Goal: Information Seeking & Learning: Learn about a topic

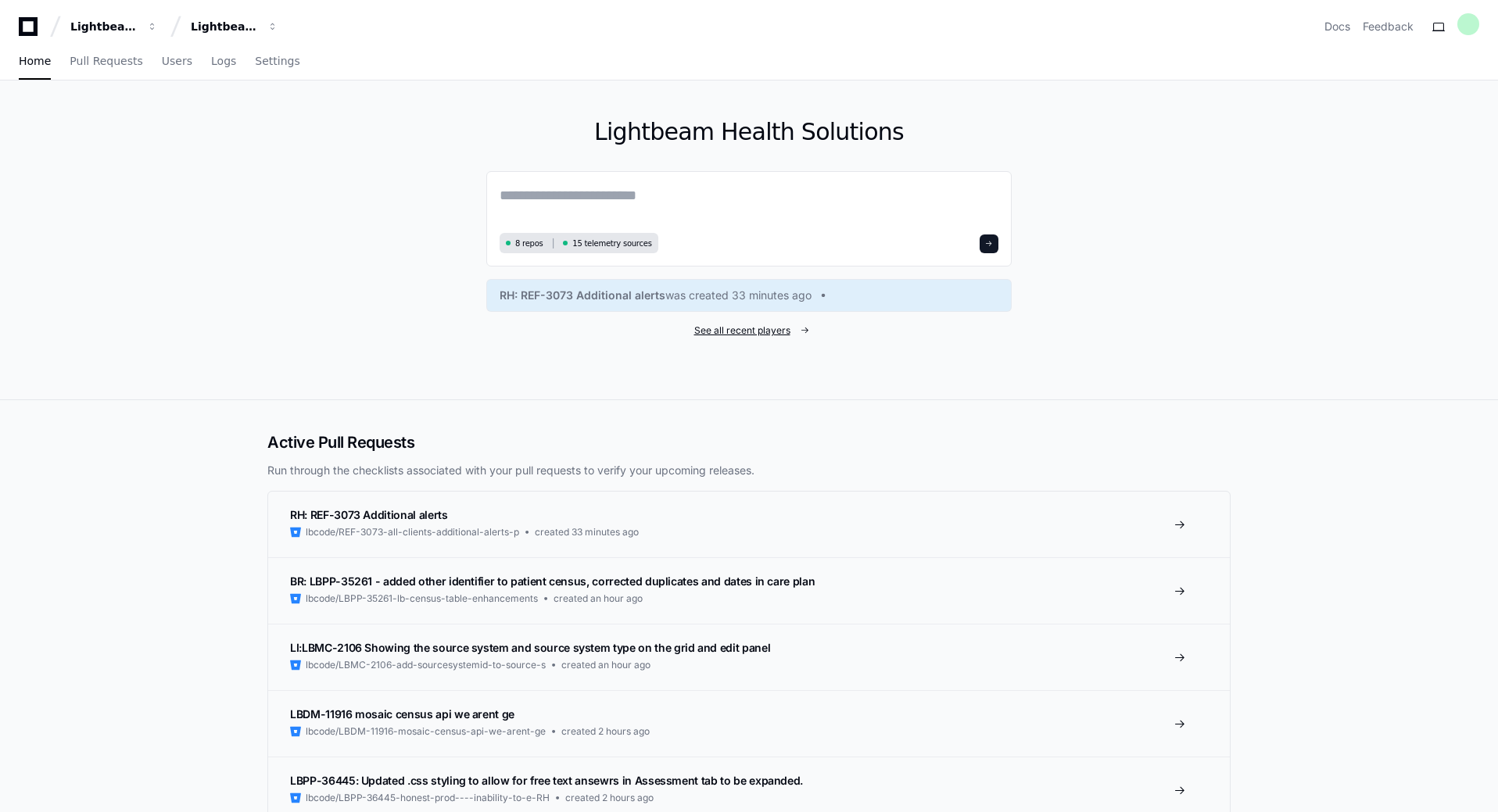
click at [753, 326] on span "See all recent players" at bounding box center [742, 330] width 96 height 12
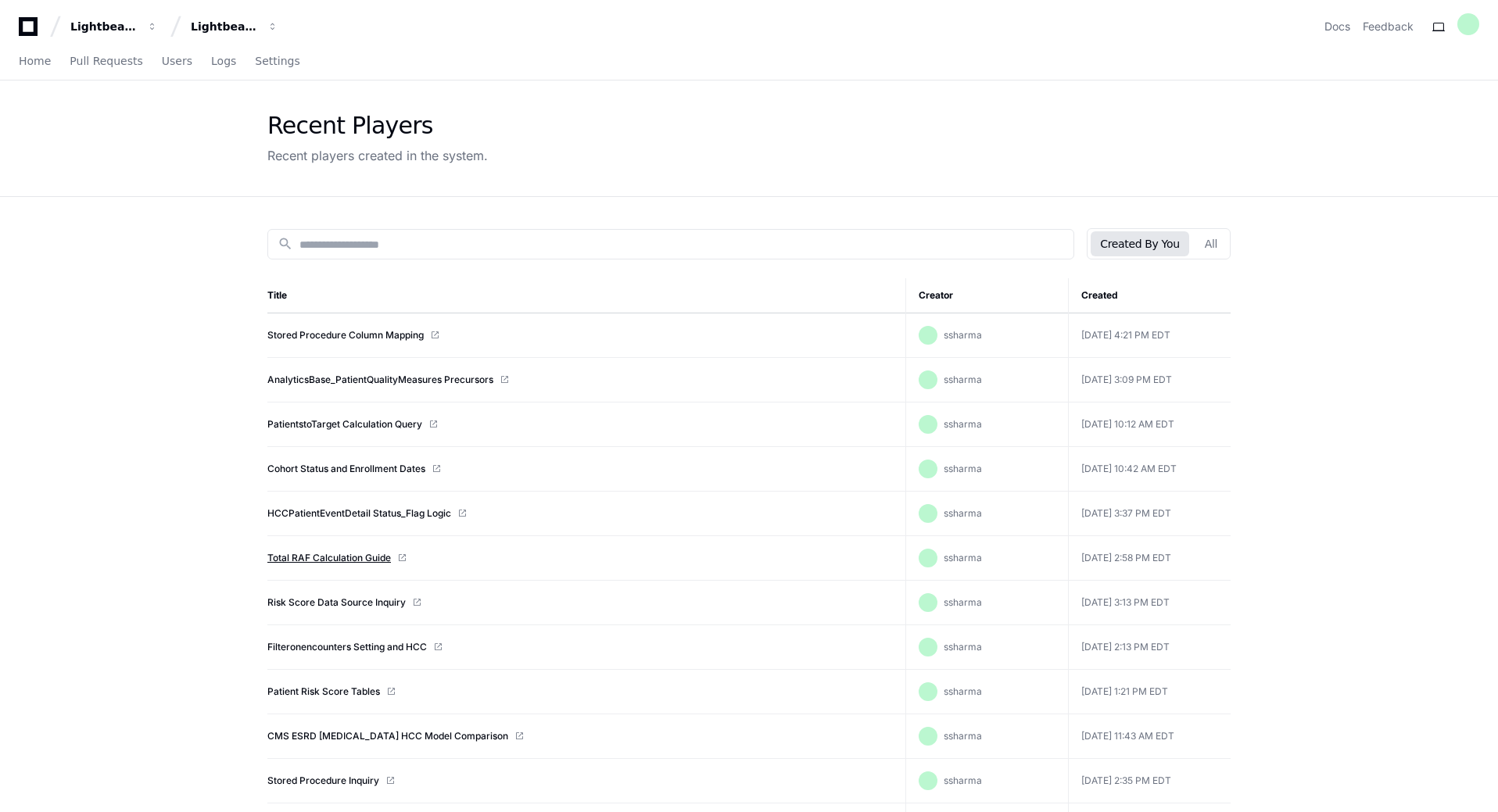
click at [344, 554] on link "Total RAF Calculation Guide" at bounding box center [328, 557] width 123 height 12
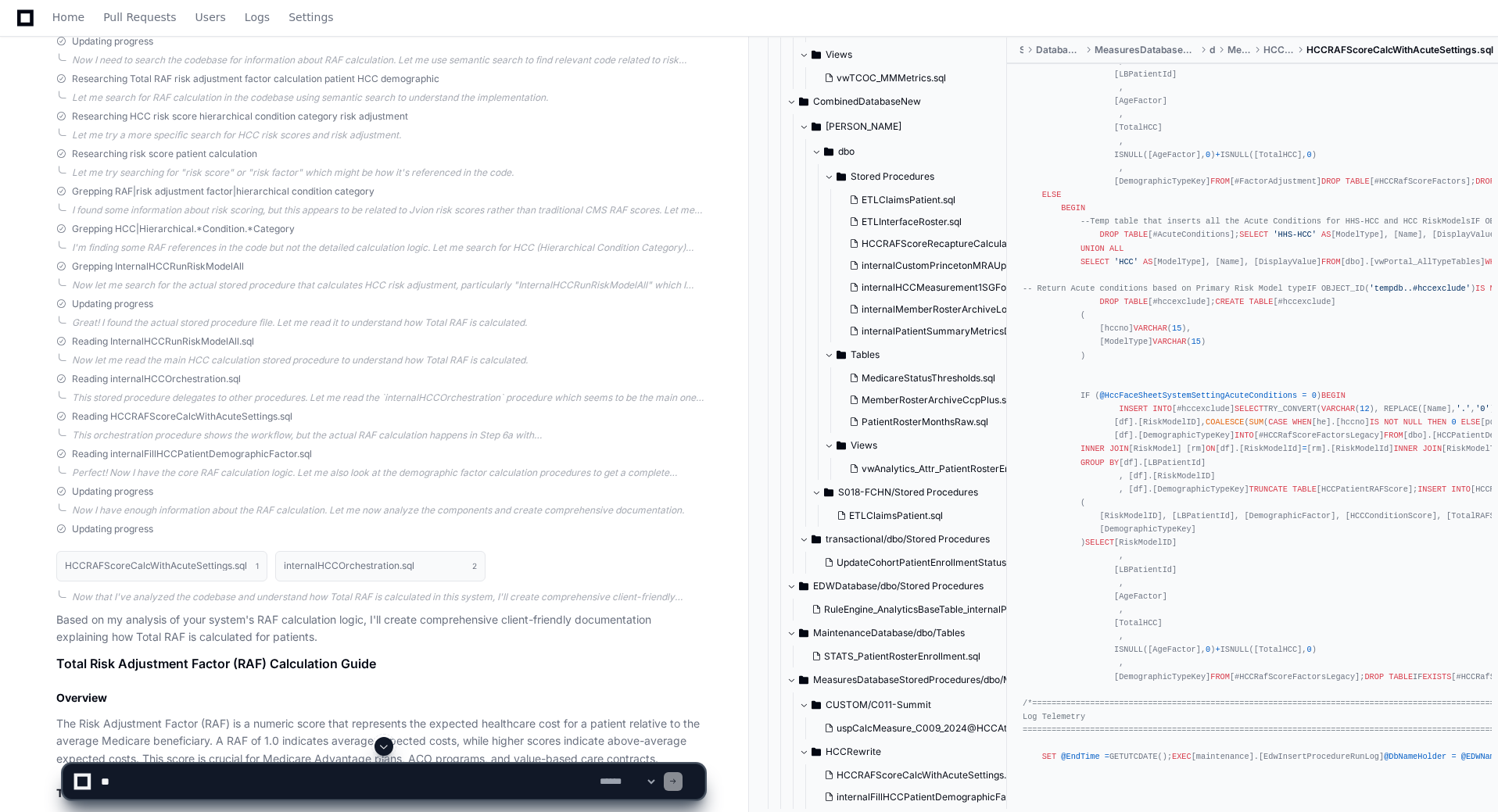
scroll to position [2266, 0]
click at [193, 788] on textarea at bounding box center [347, 781] width 499 height 35
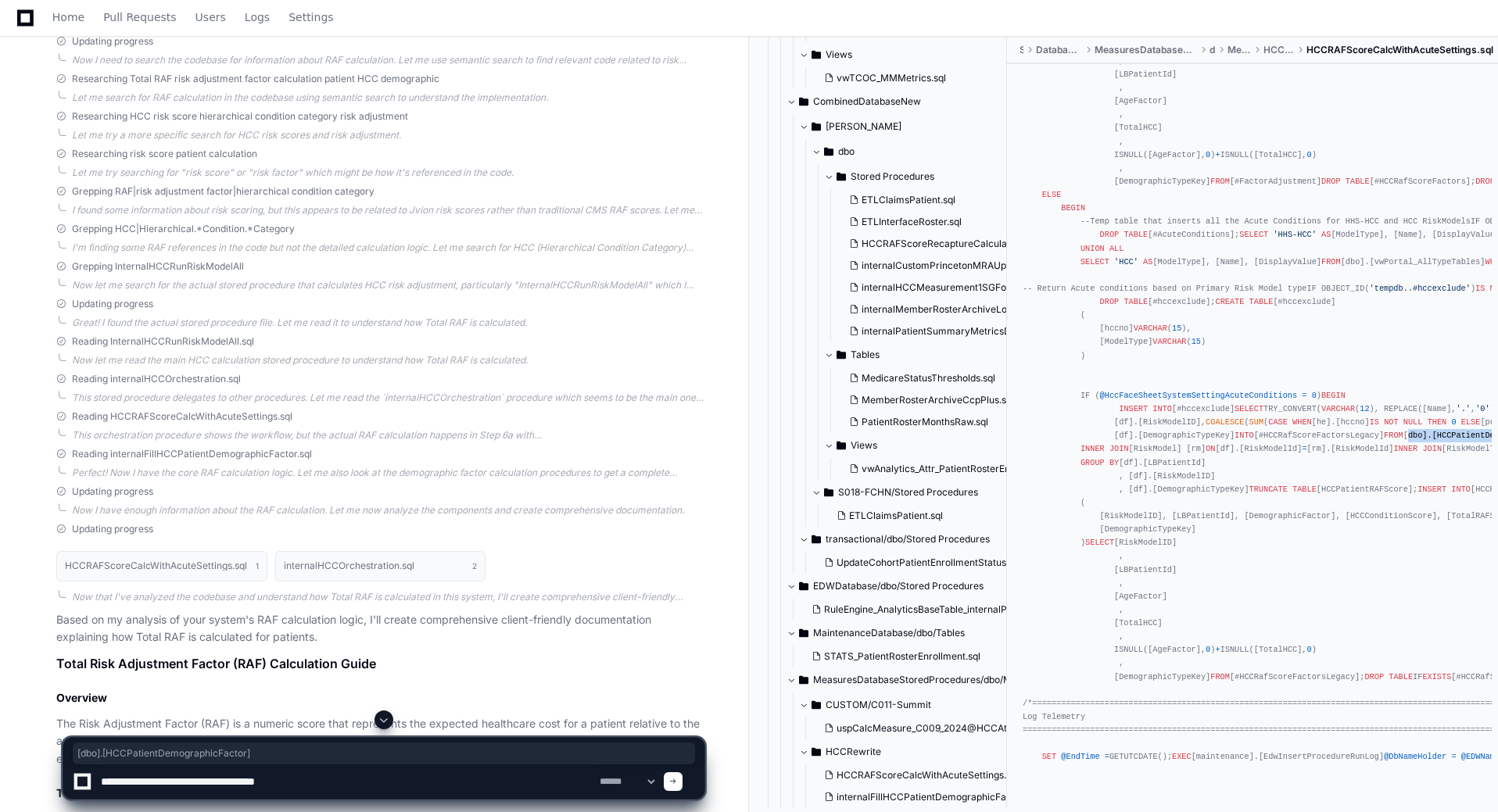
drag, startPoint x: 1236, startPoint y: 399, endPoint x: 1100, endPoint y: 396, distance: 136.0
copy div "[dbo].[HCCPatientDemographicFactor]"
click at [333, 785] on textarea at bounding box center [347, 781] width 499 height 35
paste textarea "**********"
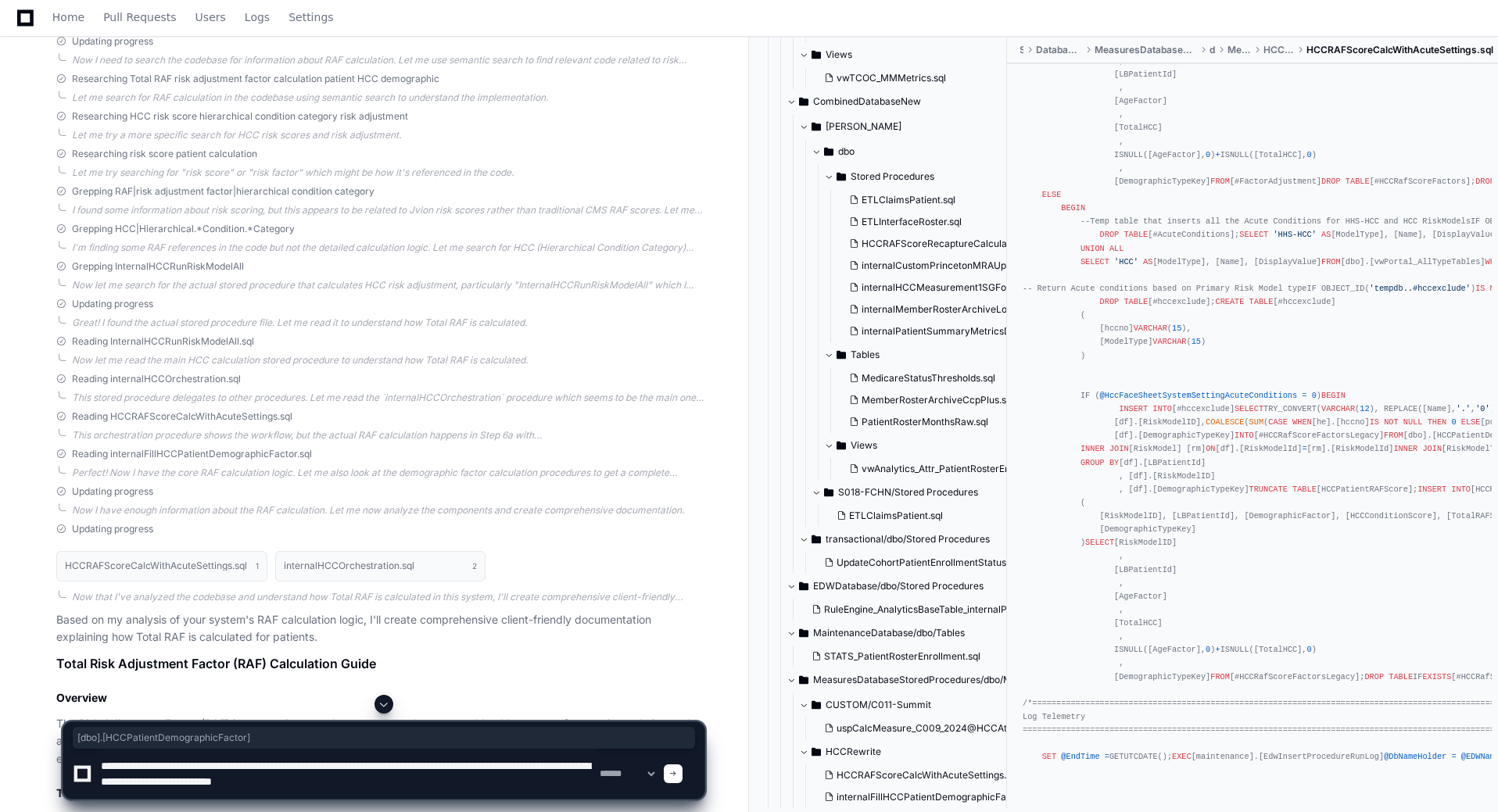
click at [351, 779] on textarea at bounding box center [347, 773] width 499 height 50
click at [493, 785] on textarea at bounding box center [347, 773] width 499 height 50
type textarea "**********"
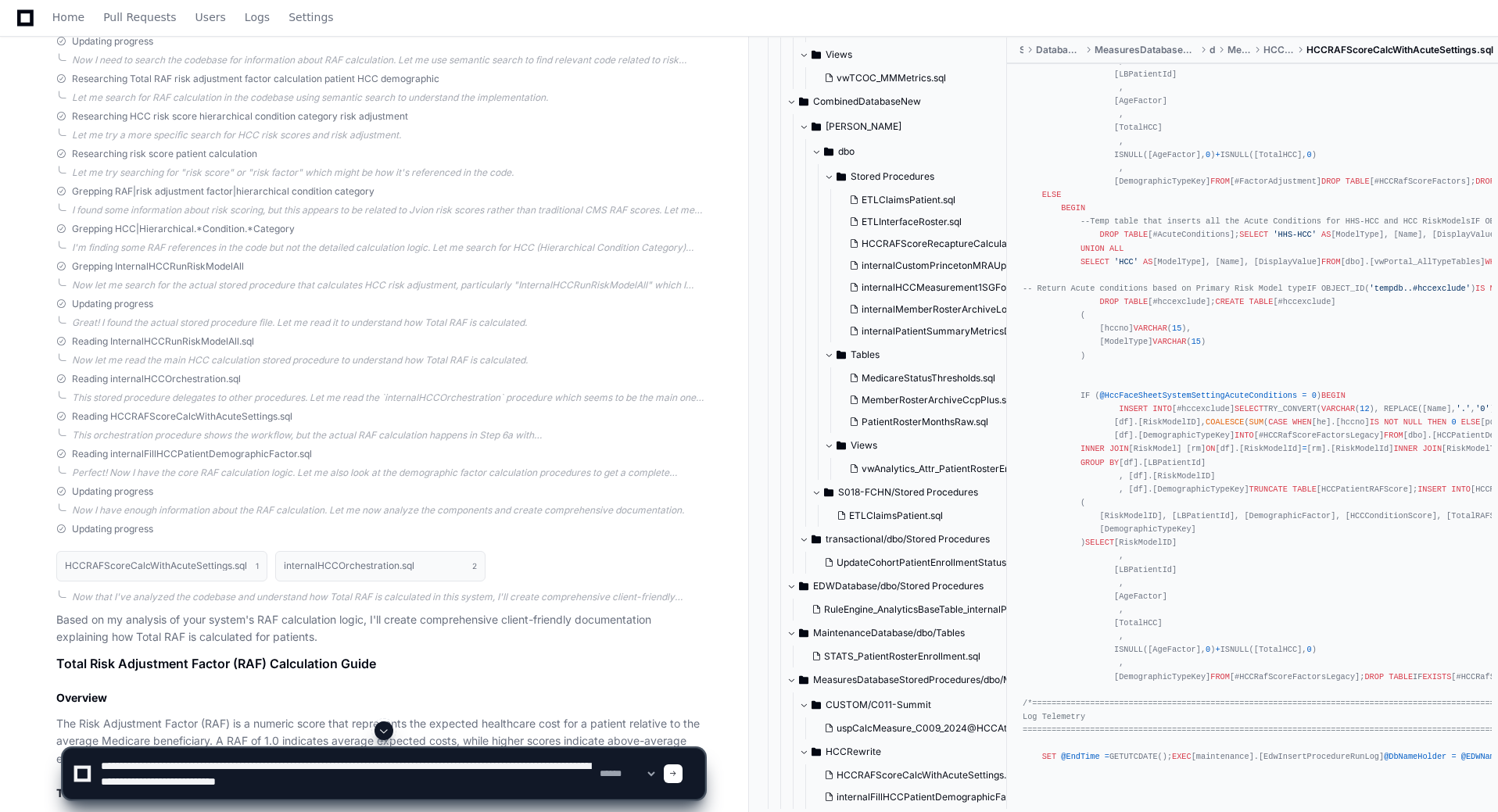
click at [682, 779] on div at bounding box center [672, 773] width 19 height 19
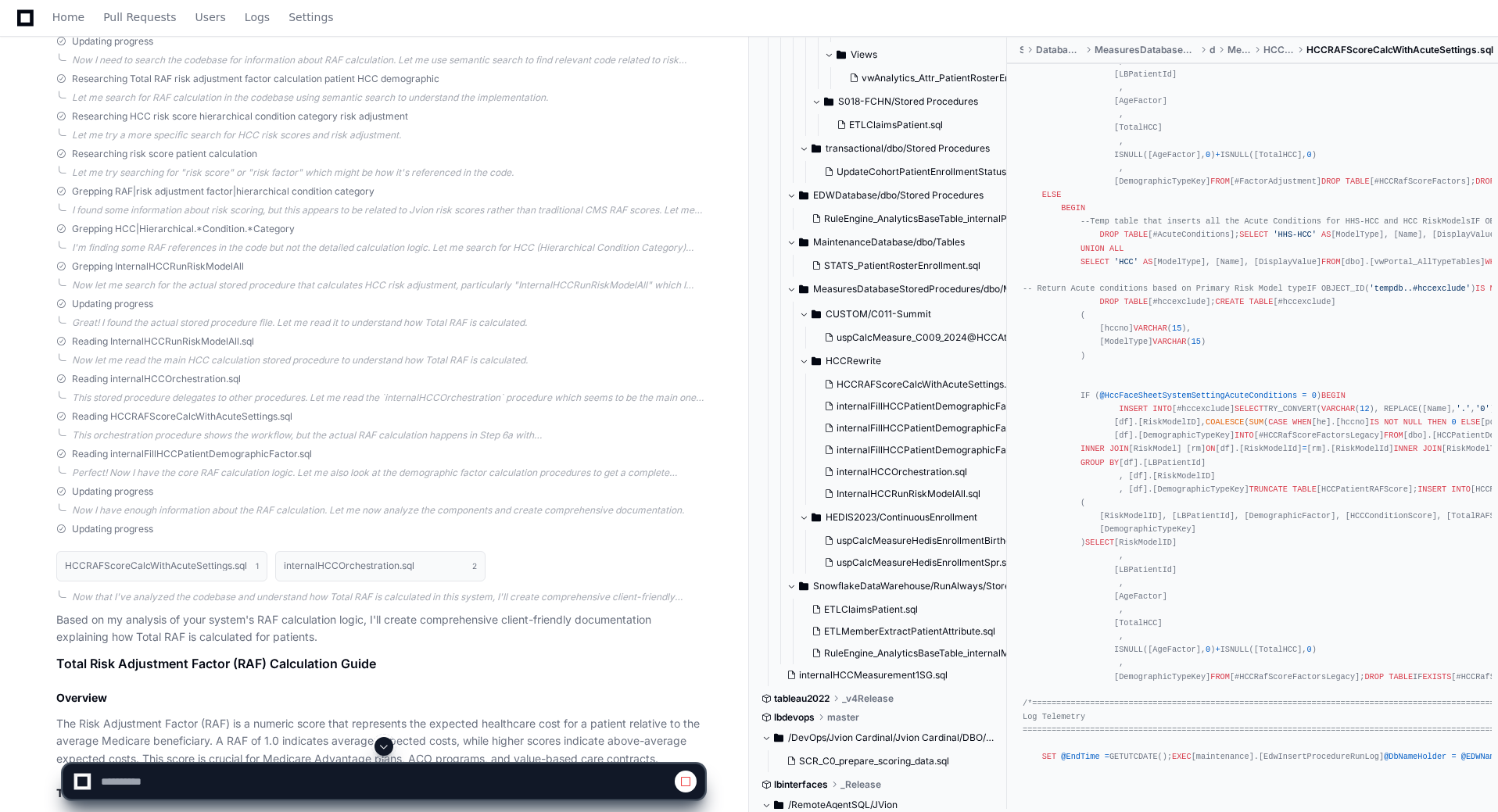
scroll to position [625, 0]
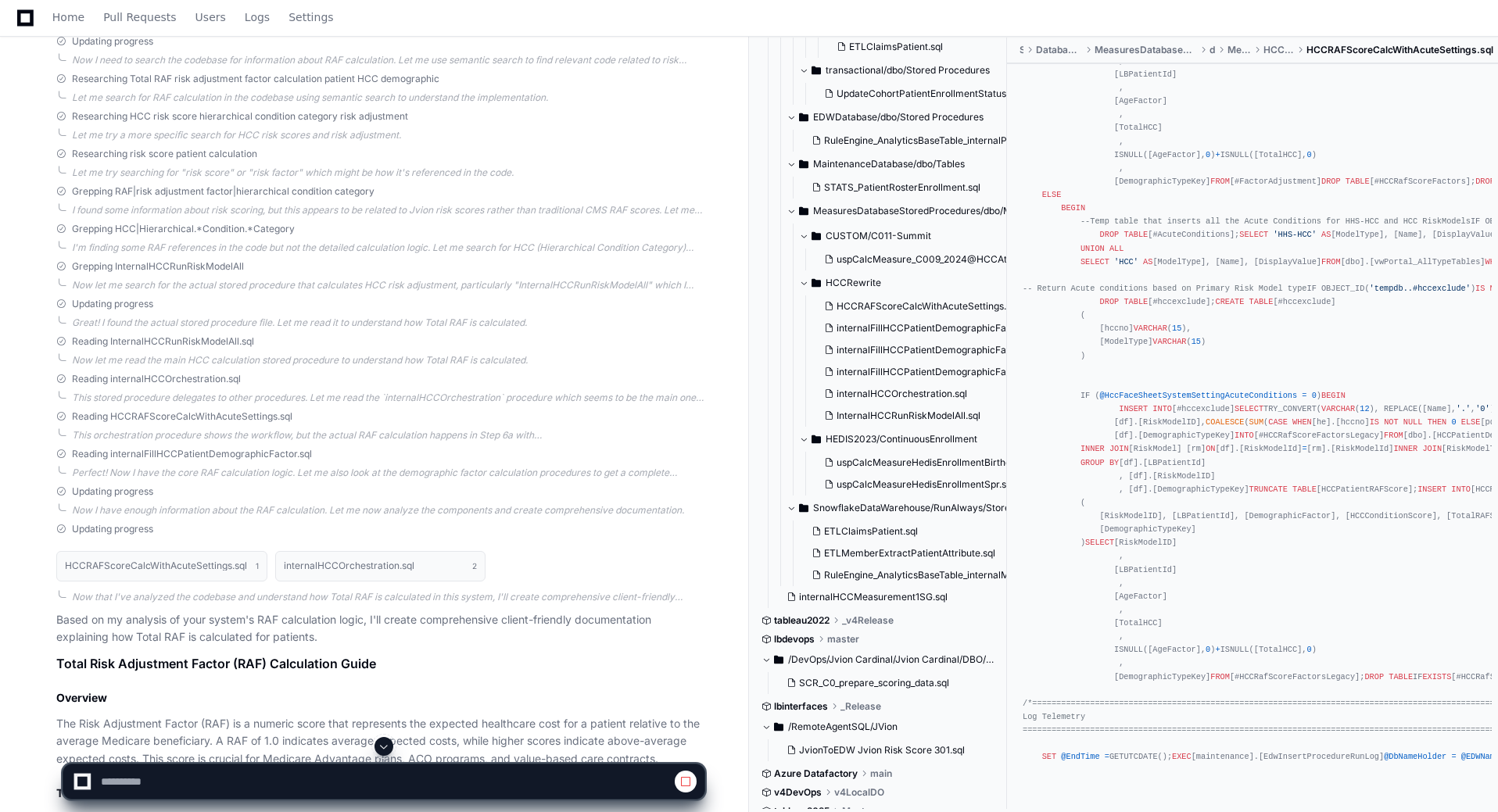
click at [383, 748] on span at bounding box center [383, 746] width 12 height 12
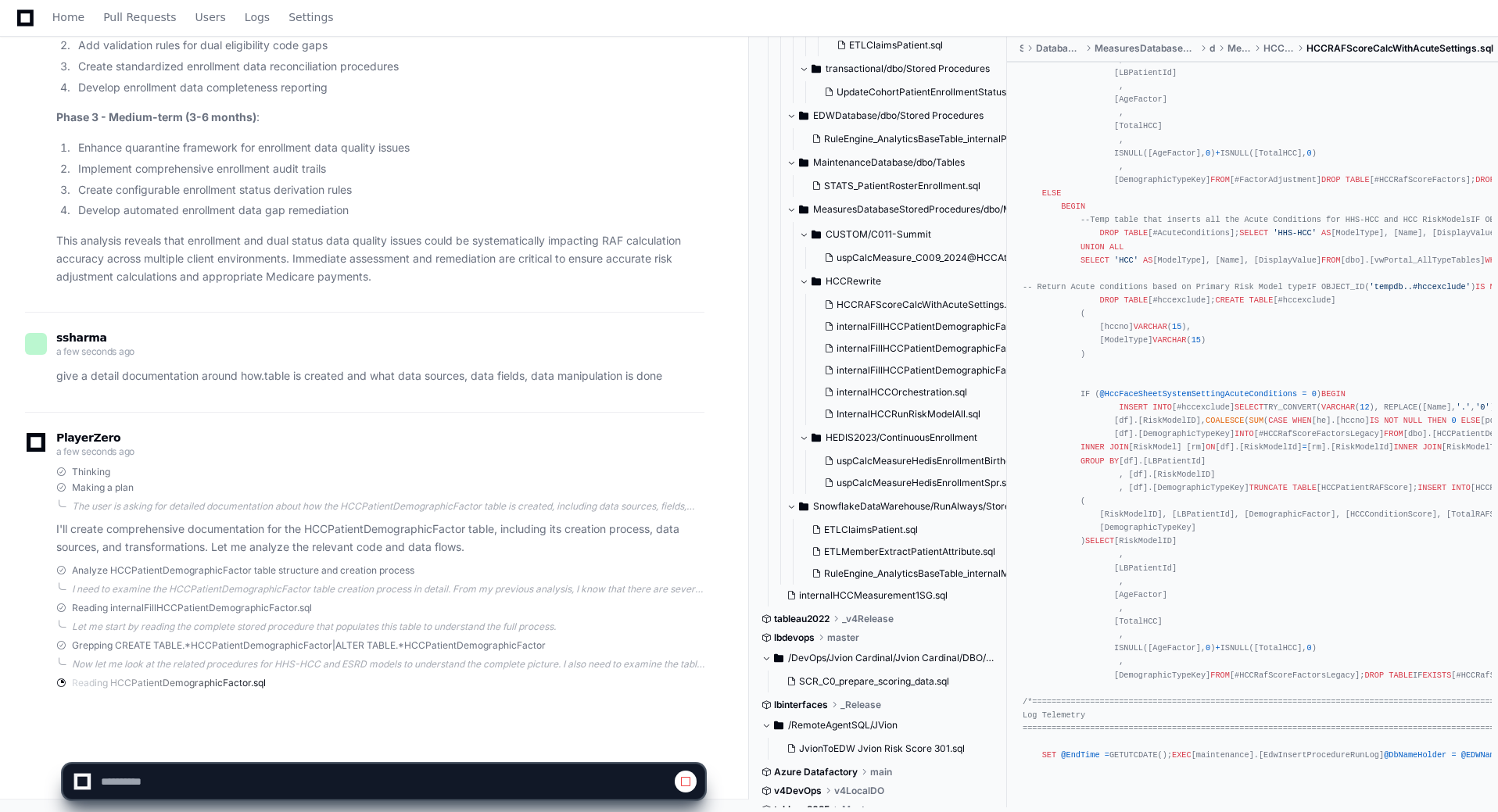
scroll to position [8040, 0]
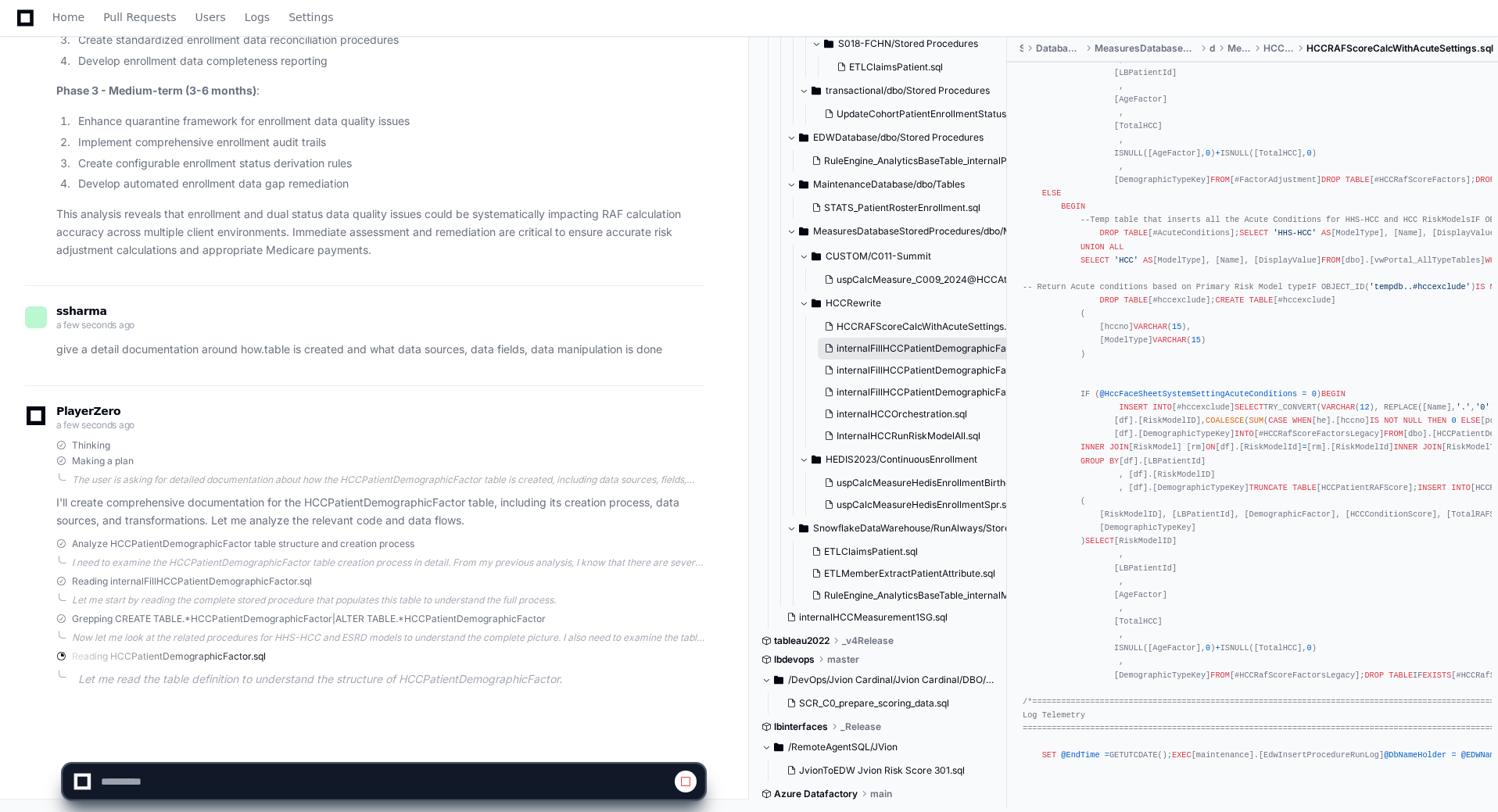
click at [964, 351] on span "internalFillHCCPatientDemographicFactor.sql" at bounding box center [937, 348] width 202 height 12
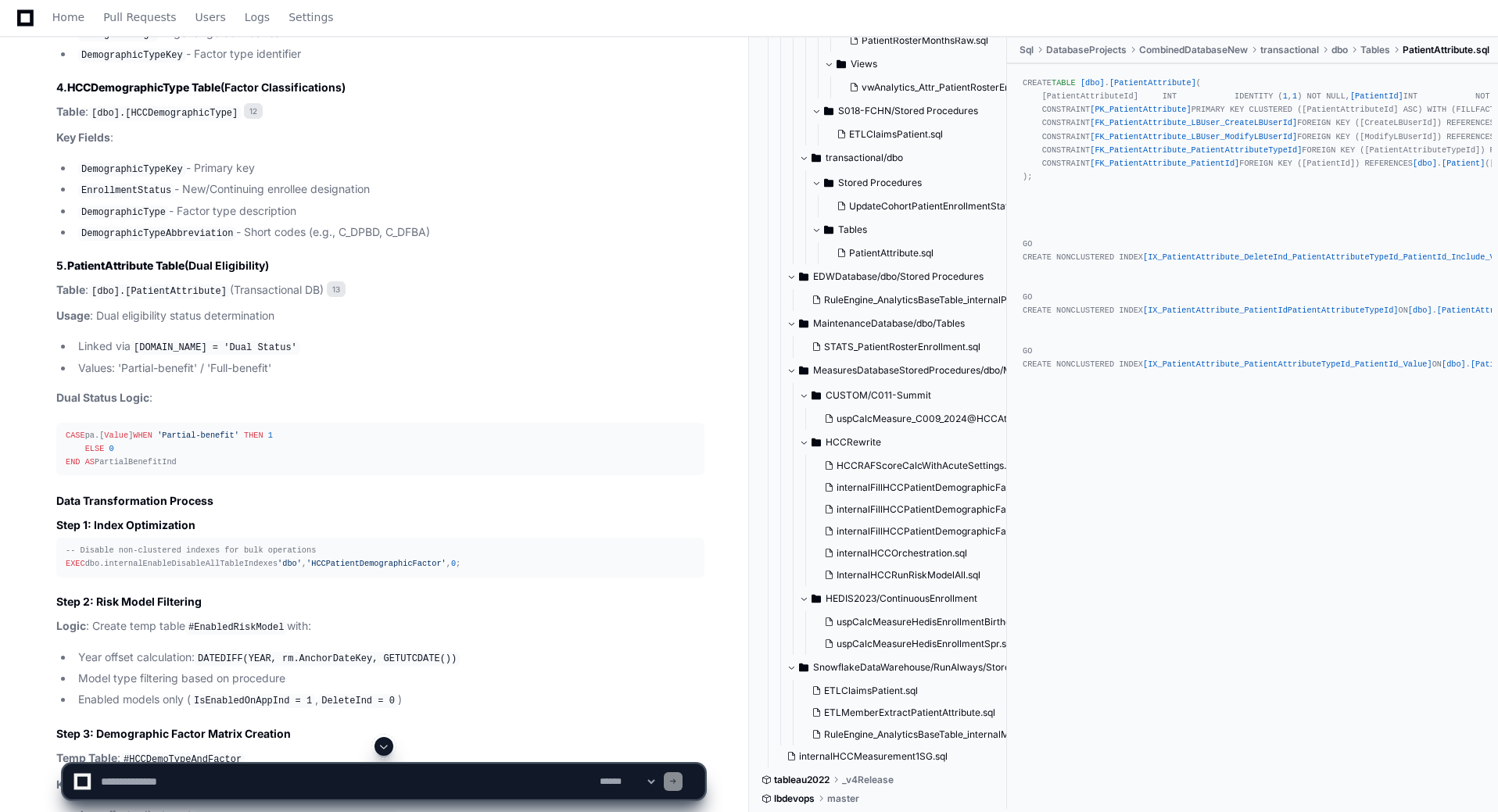
scroll to position [11112, 0]
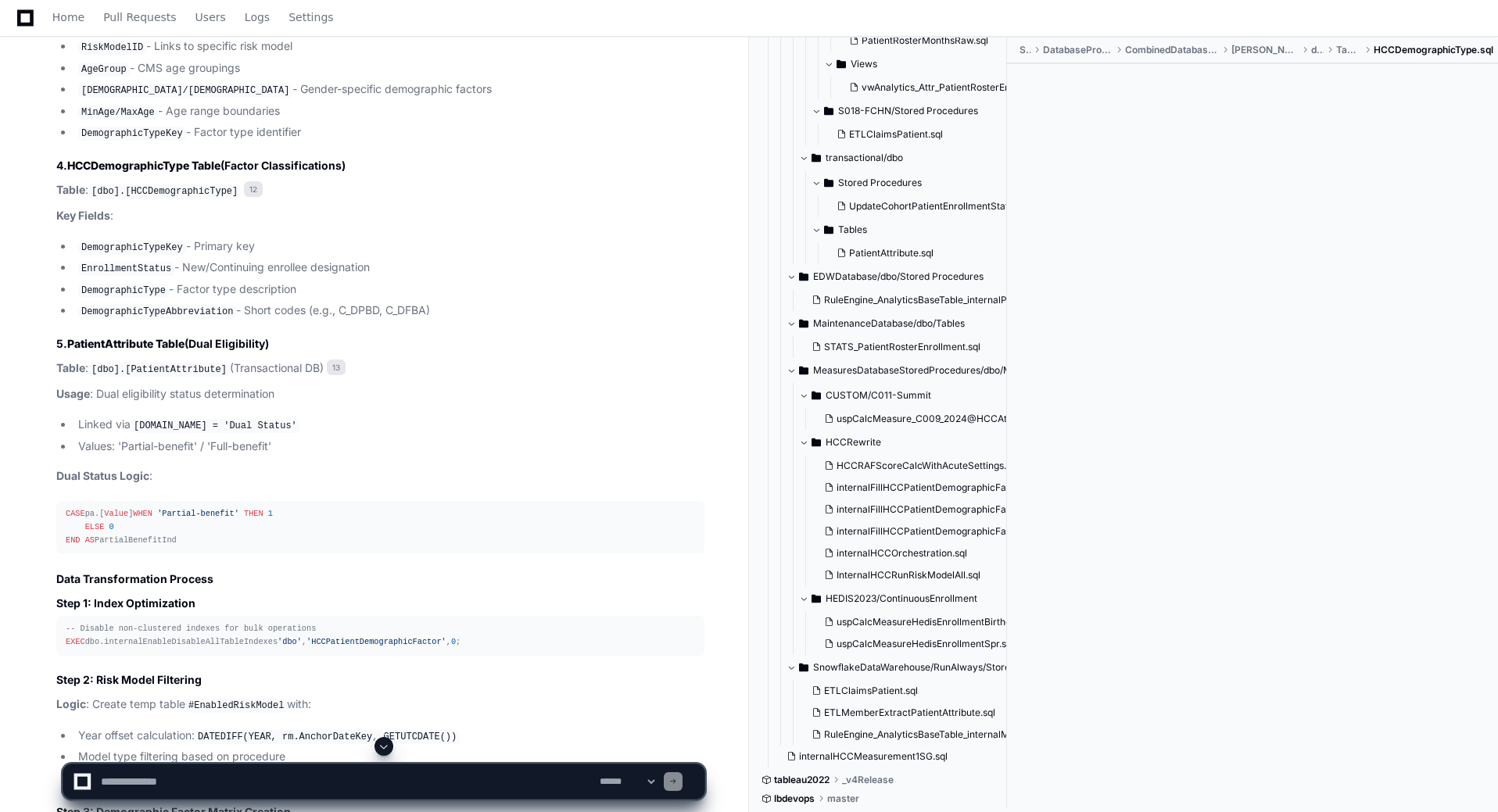
drag, startPoint x: 244, startPoint y: 252, endPoint x: 438, endPoint y: 321, distance: 205.9
click at [244, 197] on span "12" at bounding box center [253, 189] width 19 height 16
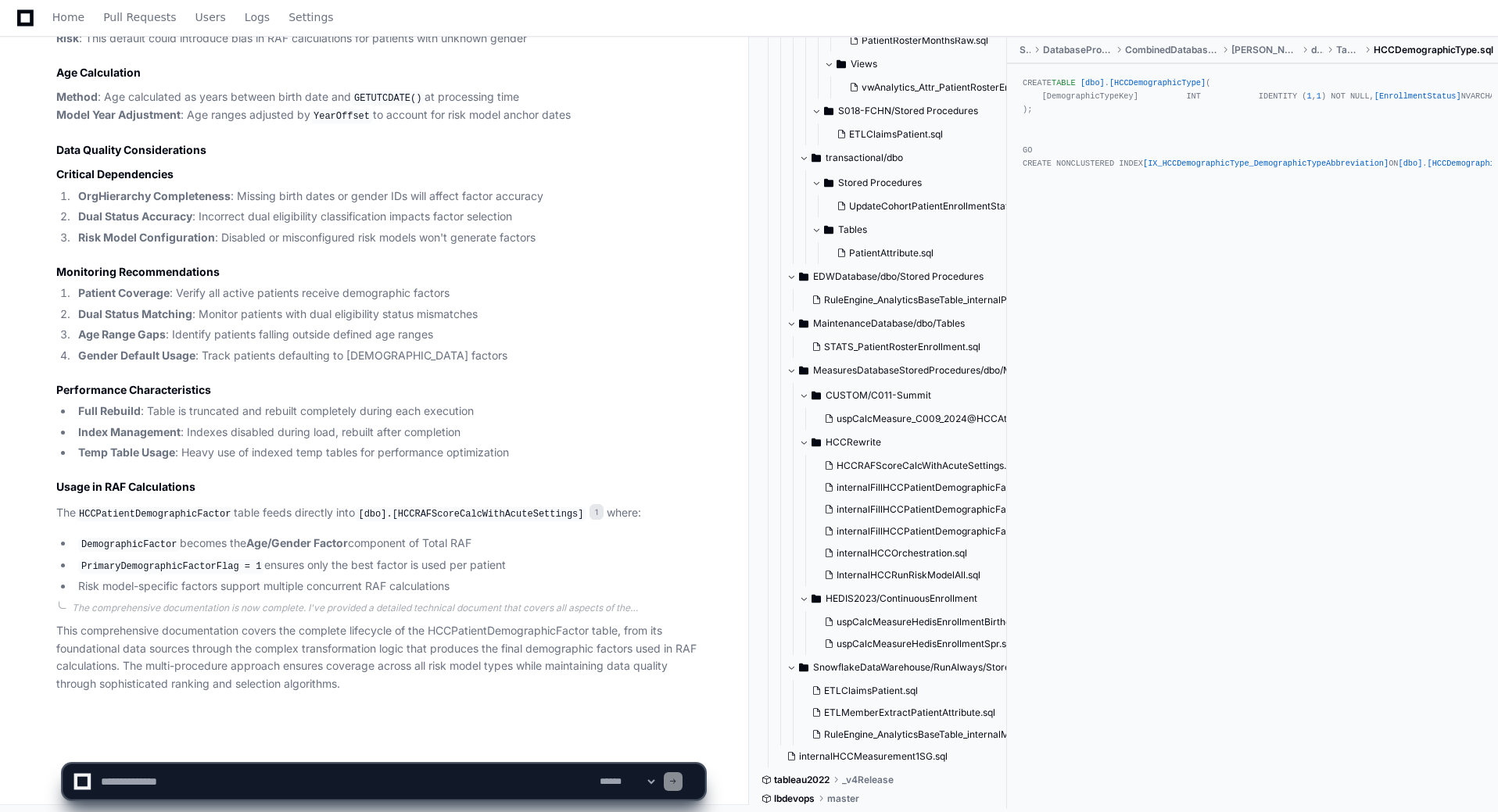
scroll to position [13299, 0]
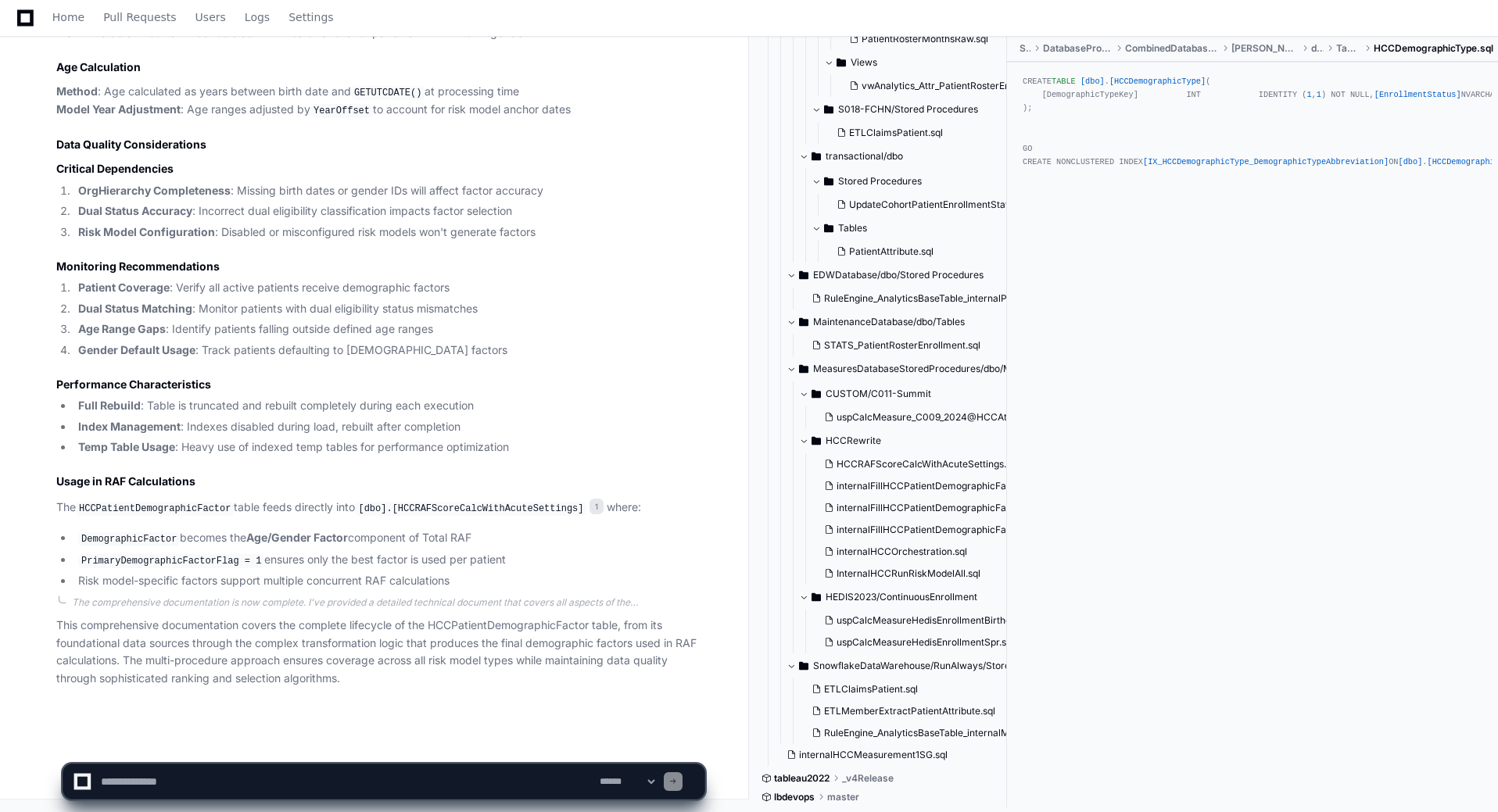
click at [178, 782] on textarea at bounding box center [347, 781] width 499 height 35
type textarea "*"
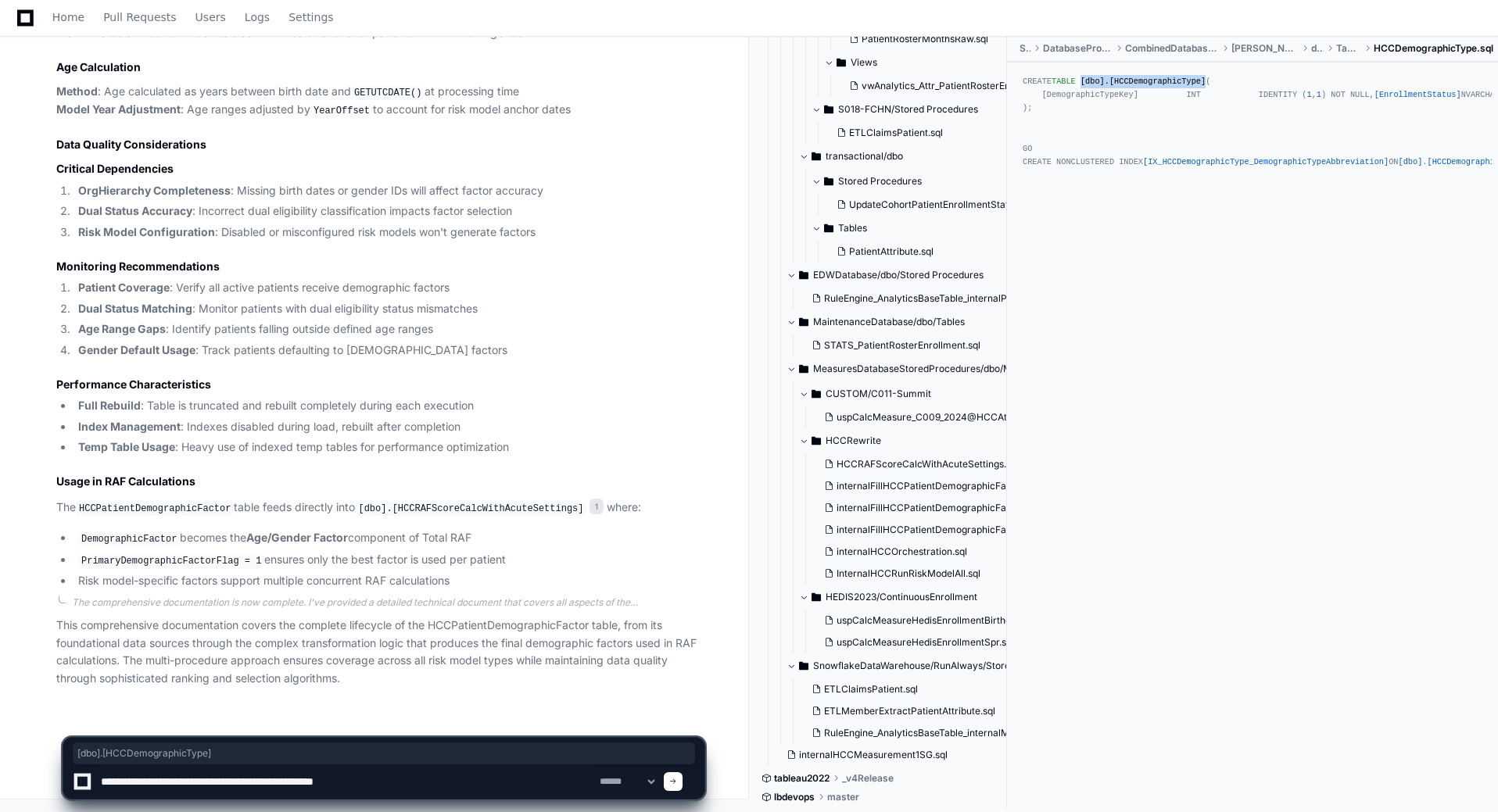
drag, startPoint x: 1197, startPoint y: 81, endPoint x: 1079, endPoint y: 80, distance: 118.0
click at [1079, 80] on div "CREATE TABLE [dbo] . [HCCDemographicType] ( [DemographicTypeKey] INT IDENTITY (…" at bounding box center [1252, 122] width 460 height 93
copy div "[dbo] . [HCCDemographicType]"
click at [404, 778] on textarea at bounding box center [347, 781] width 499 height 35
paste textarea "**********"
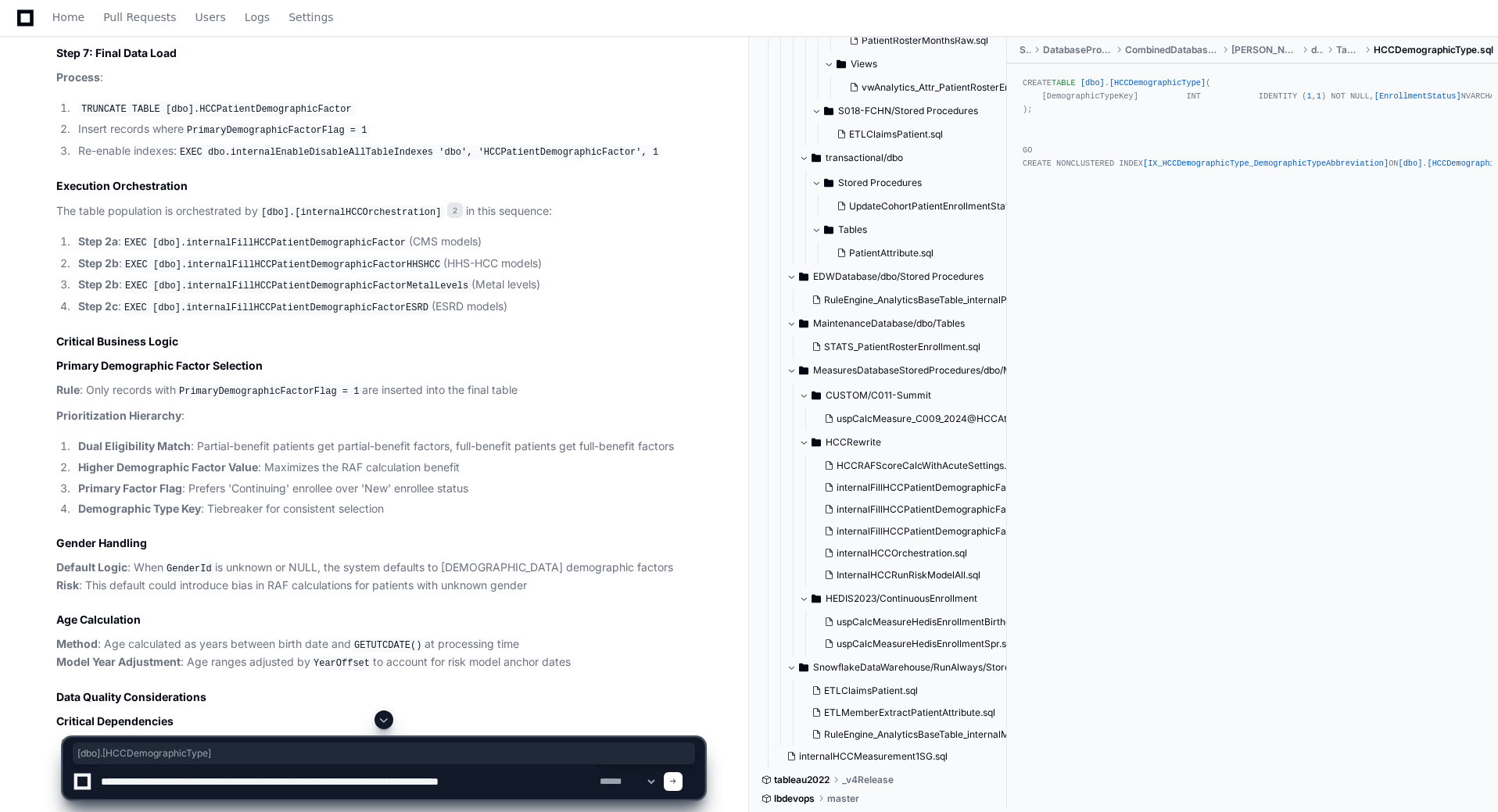
scroll to position [12440, 0]
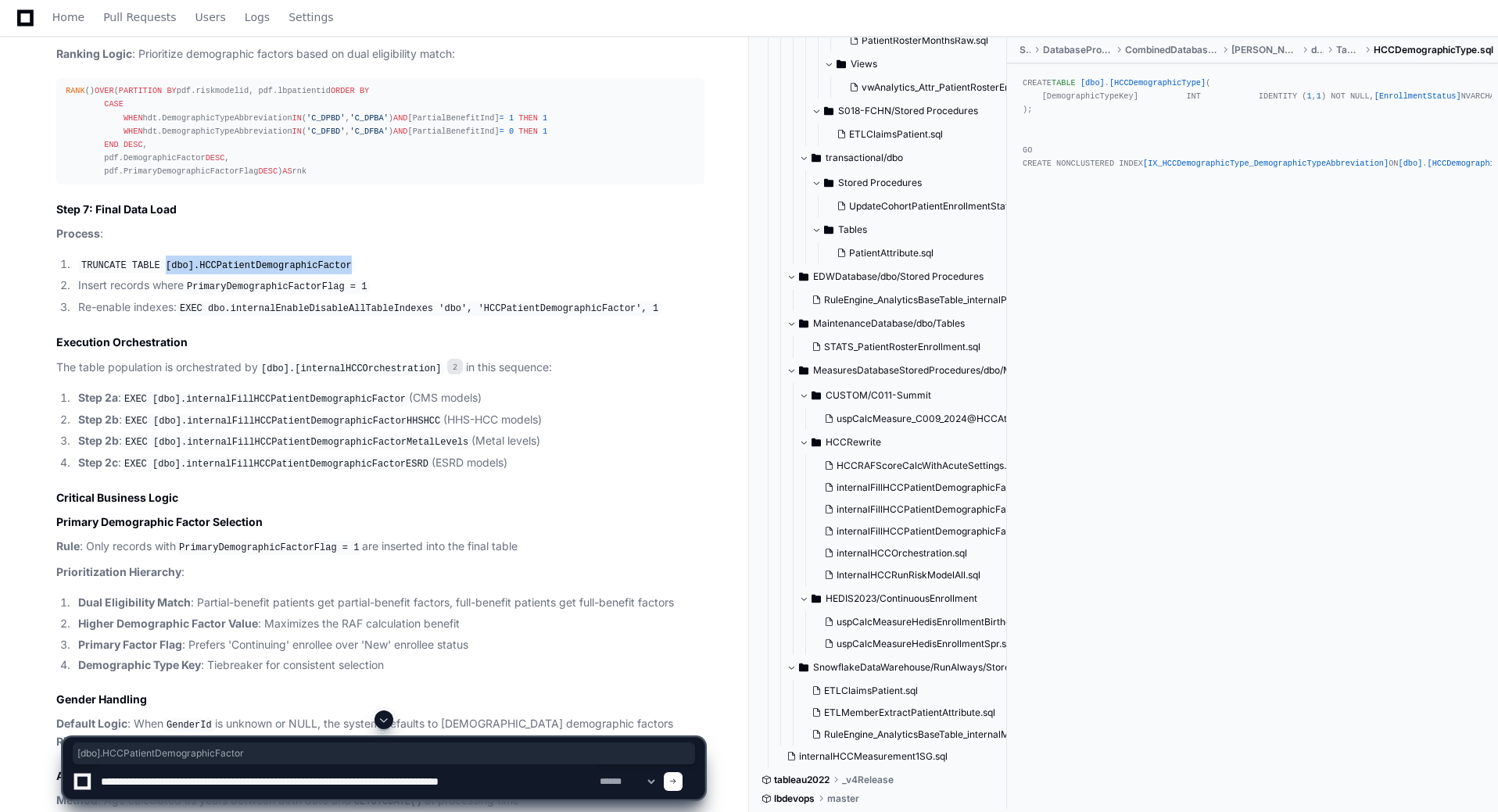
drag, startPoint x: 311, startPoint y: 431, endPoint x: 160, endPoint y: 427, distance: 151.1
click at [160, 275] on li "TRUNCATE TABLE [dbo].HCCPatientDemographicFactor" at bounding box center [389, 265] width 631 height 19
copy code "[dbo].HCCPatientDemographicFactor"
click at [556, 781] on textarea at bounding box center [347, 781] width 499 height 35
paste textarea "**********"
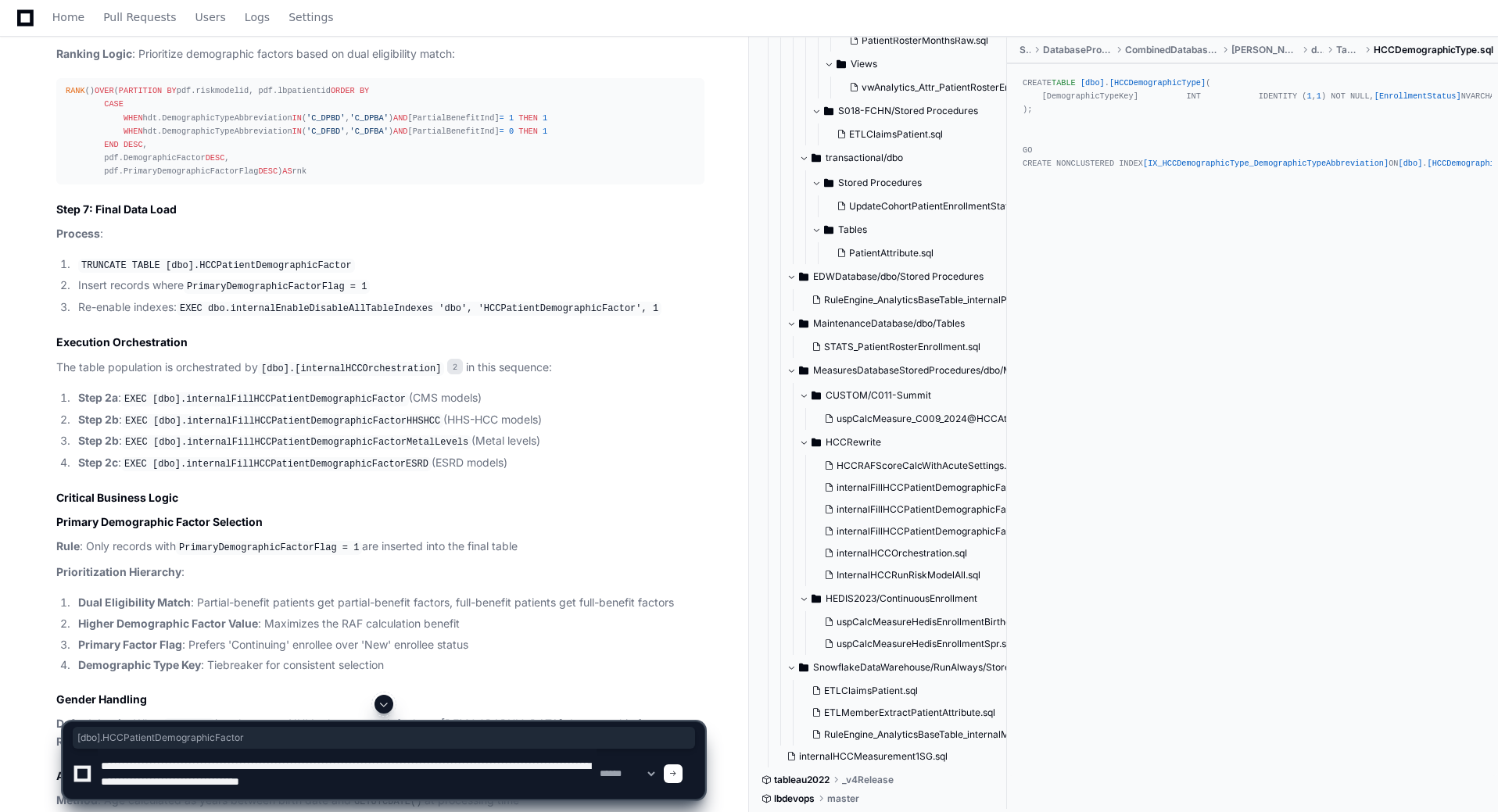
click at [301, 781] on textarea at bounding box center [347, 773] width 499 height 50
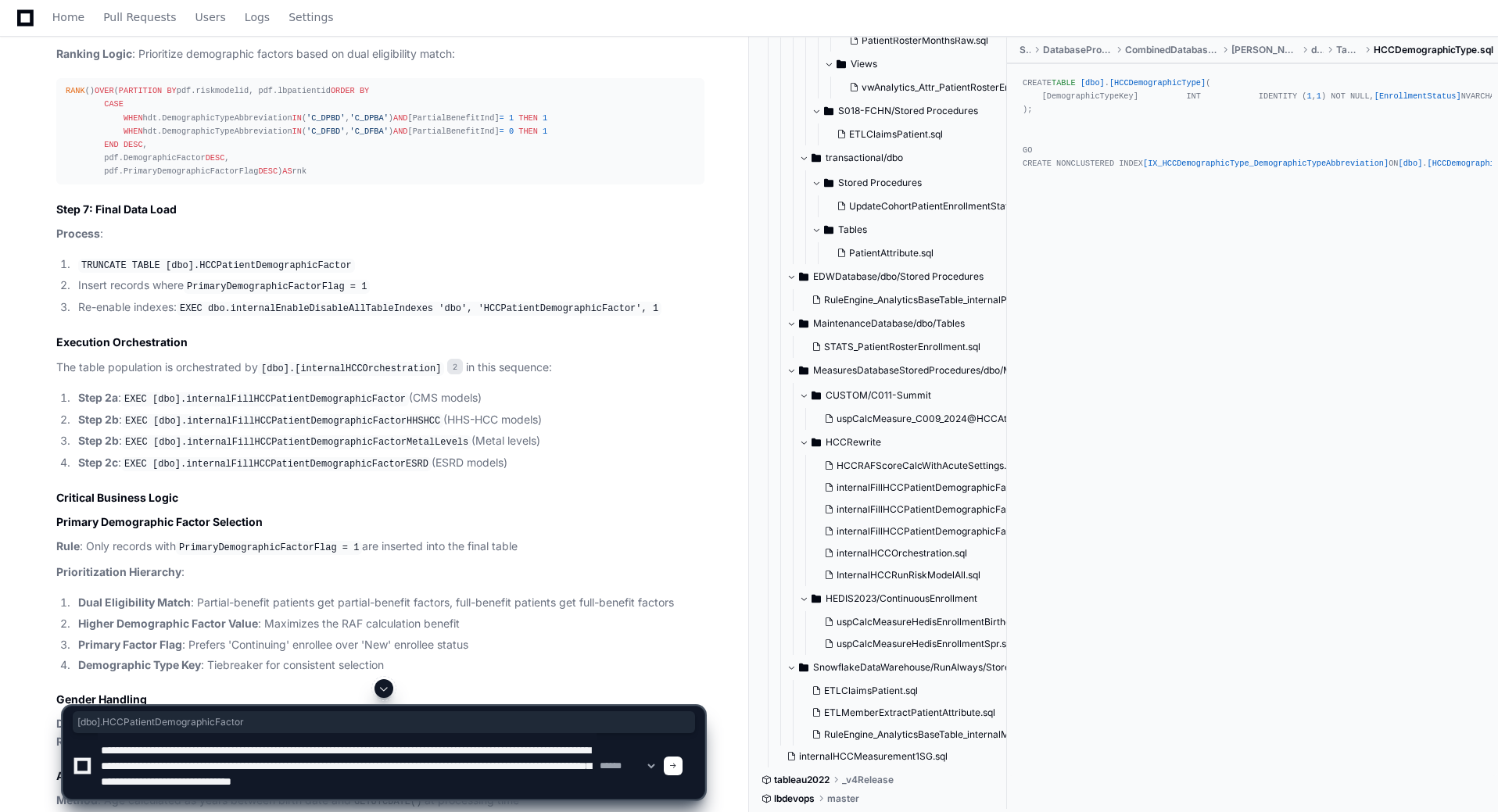
type textarea "**********"
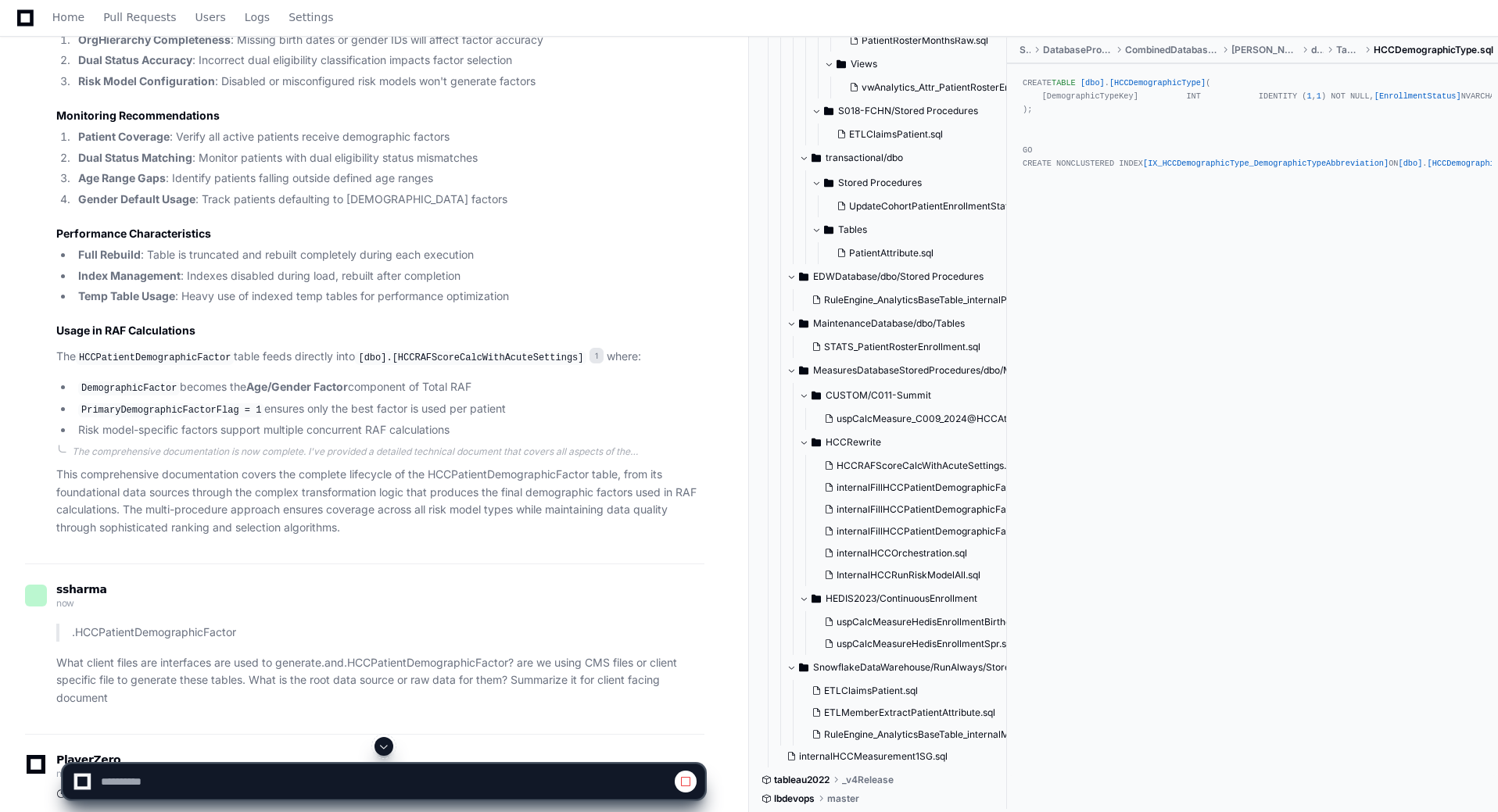
scroll to position [13561, 0]
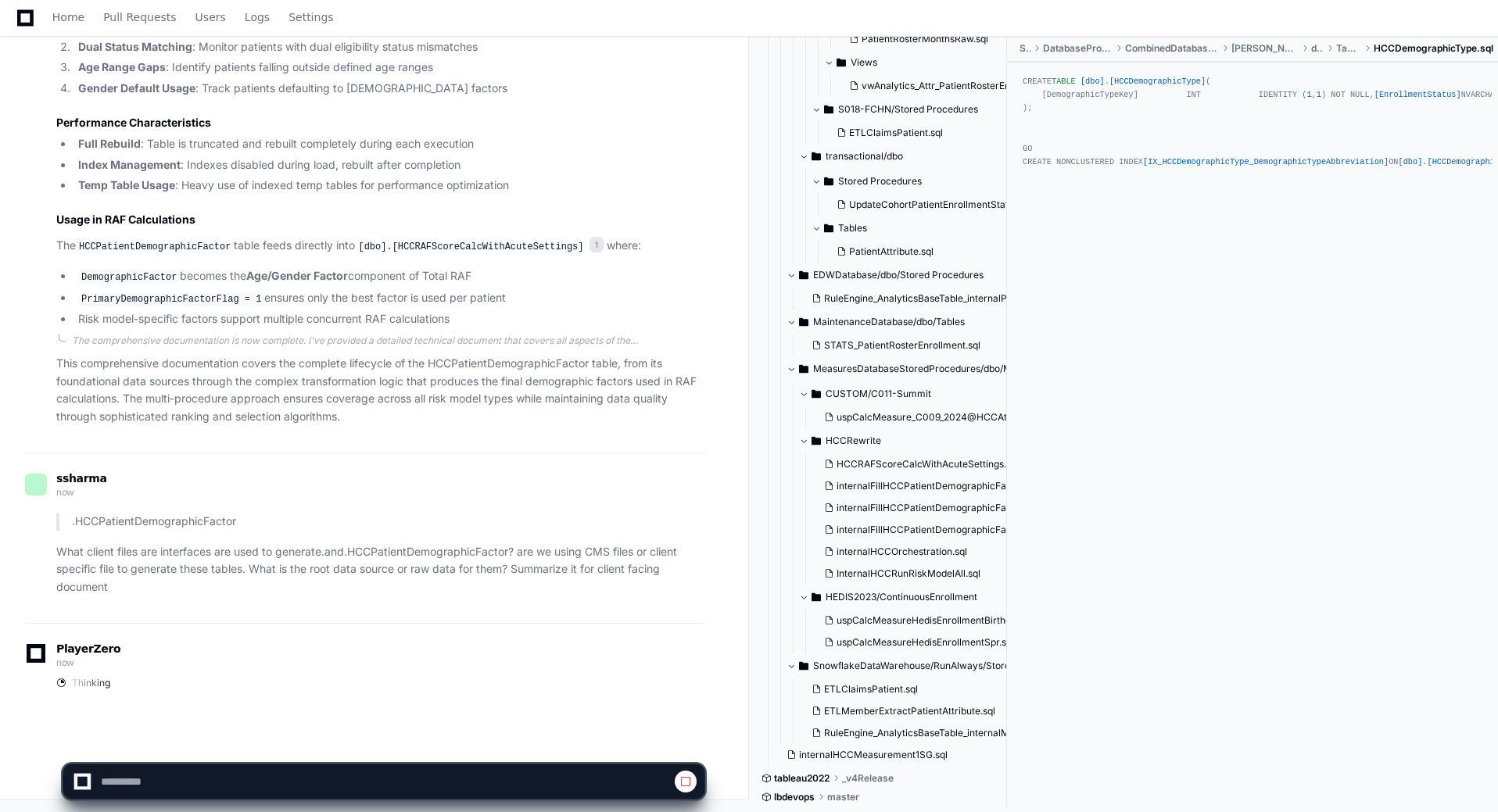
click at [362, 547] on p "What client files are interfaces are used to generate . and .HCCPatientDemograp…" at bounding box center [380, 570] width 648 height 53
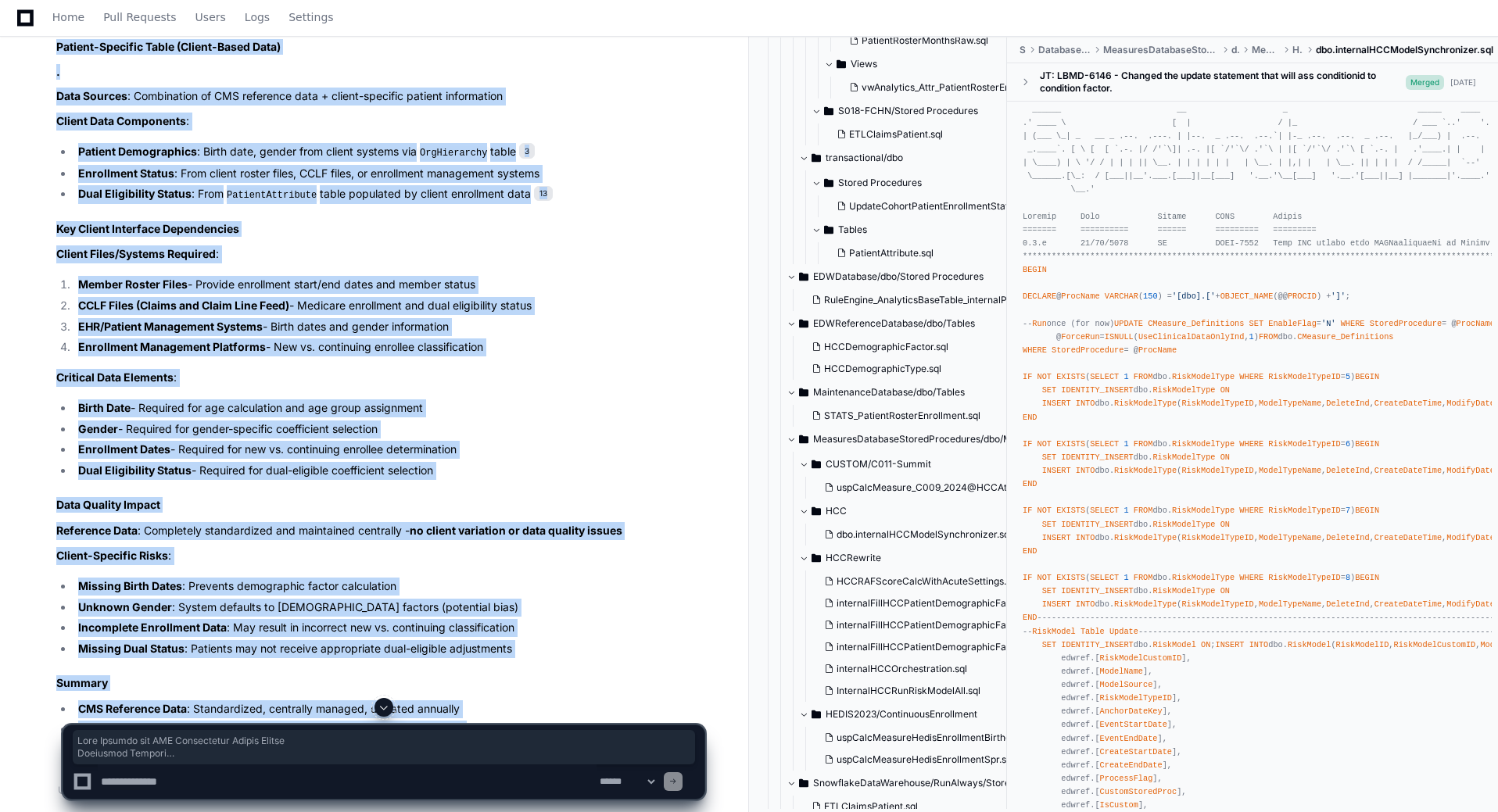
scroll to position [15674, 0]
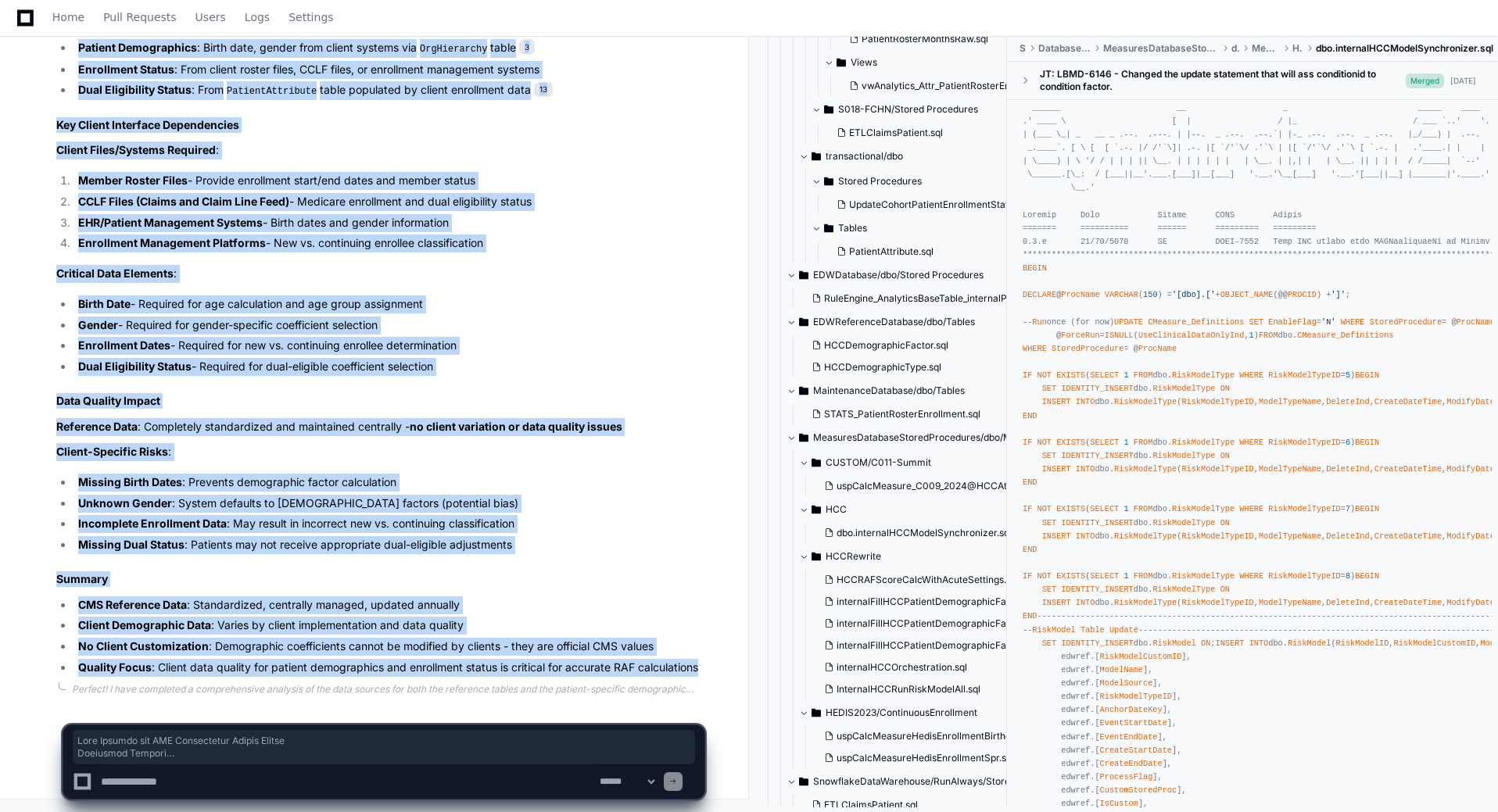
drag, startPoint x: 59, startPoint y: 352, endPoint x: 710, endPoint y: 666, distance: 722.8
copy article "Data Sources for HCC Demographic Factor Tables Executive Summary The demographi…"
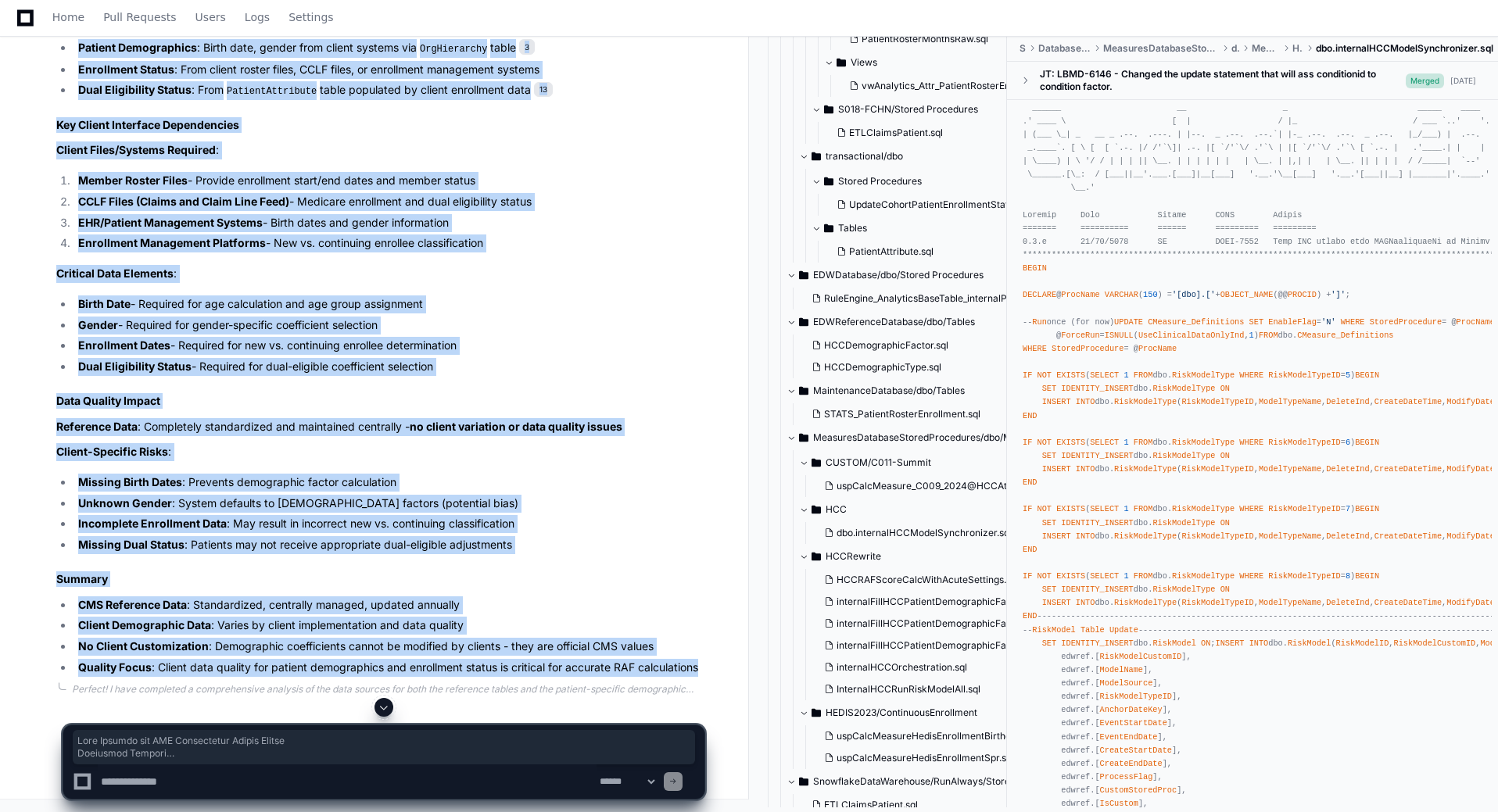
click at [538, 232] on li "EHR/Patient Management Systems - Birth dates and gender information" at bounding box center [389, 223] width 631 height 18
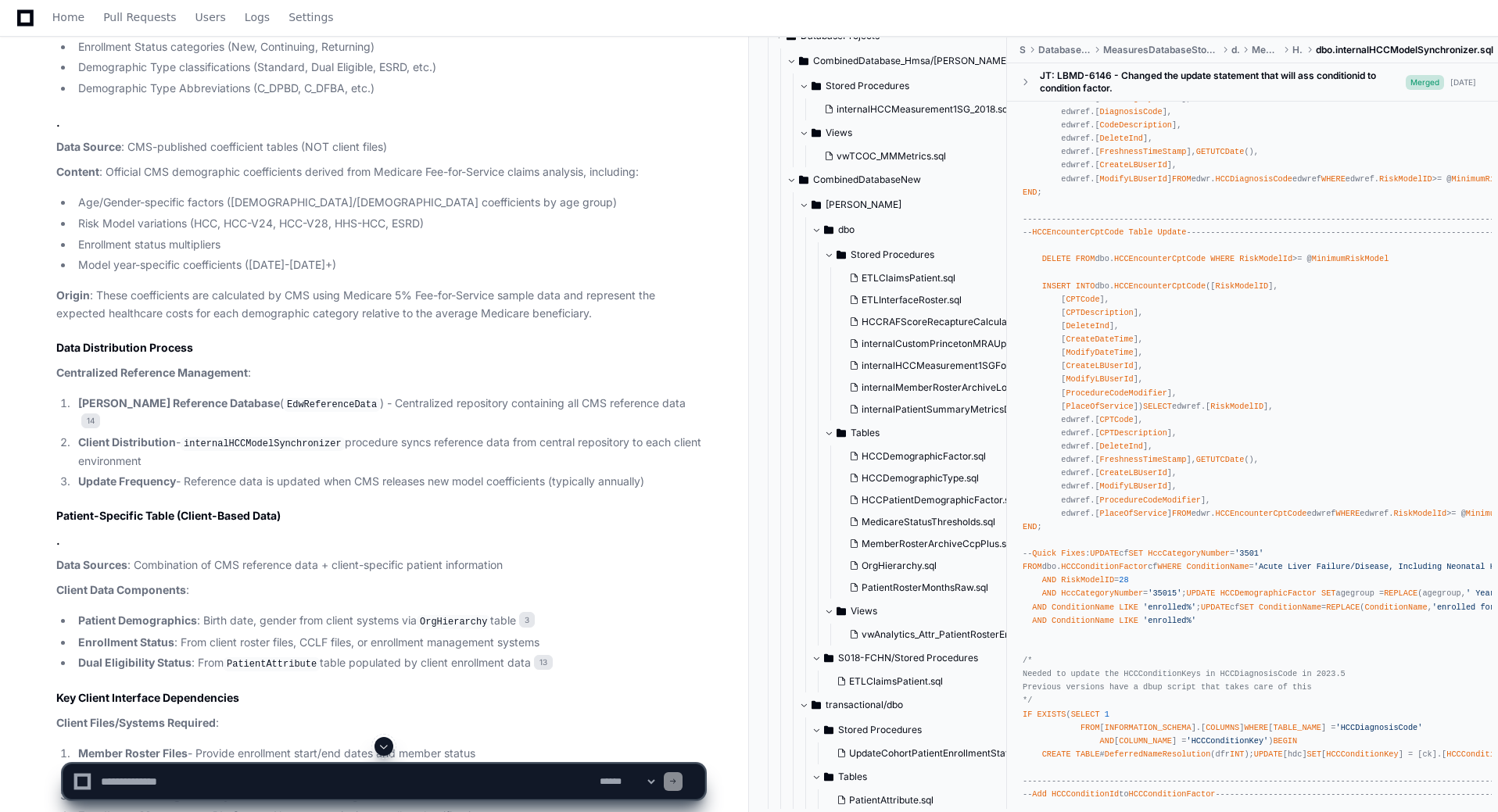
scroll to position [0, 0]
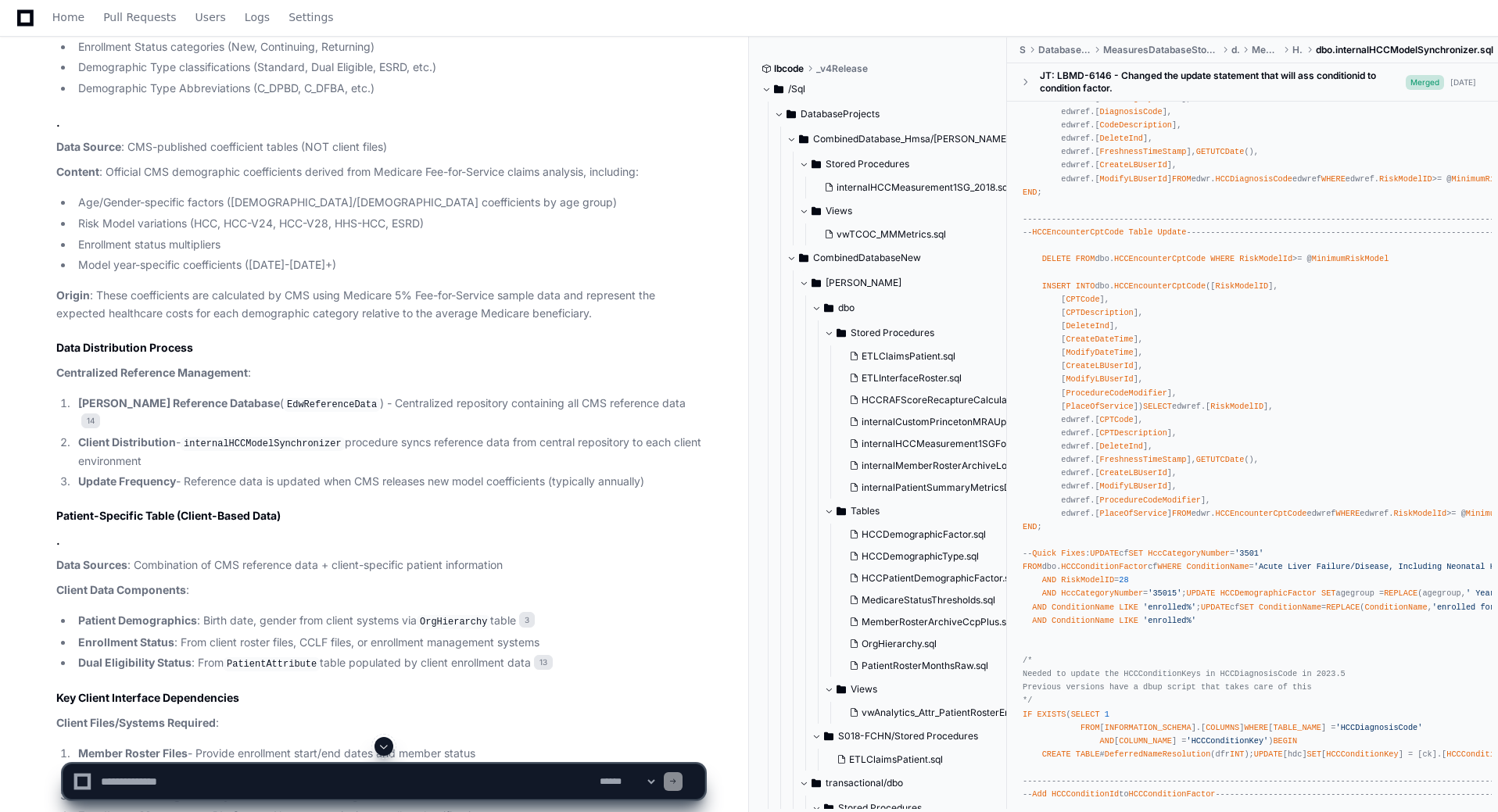
click at [830, 283] on span "[PERSON_NAME]" at bounding box center [864, 283] width 76 height 12
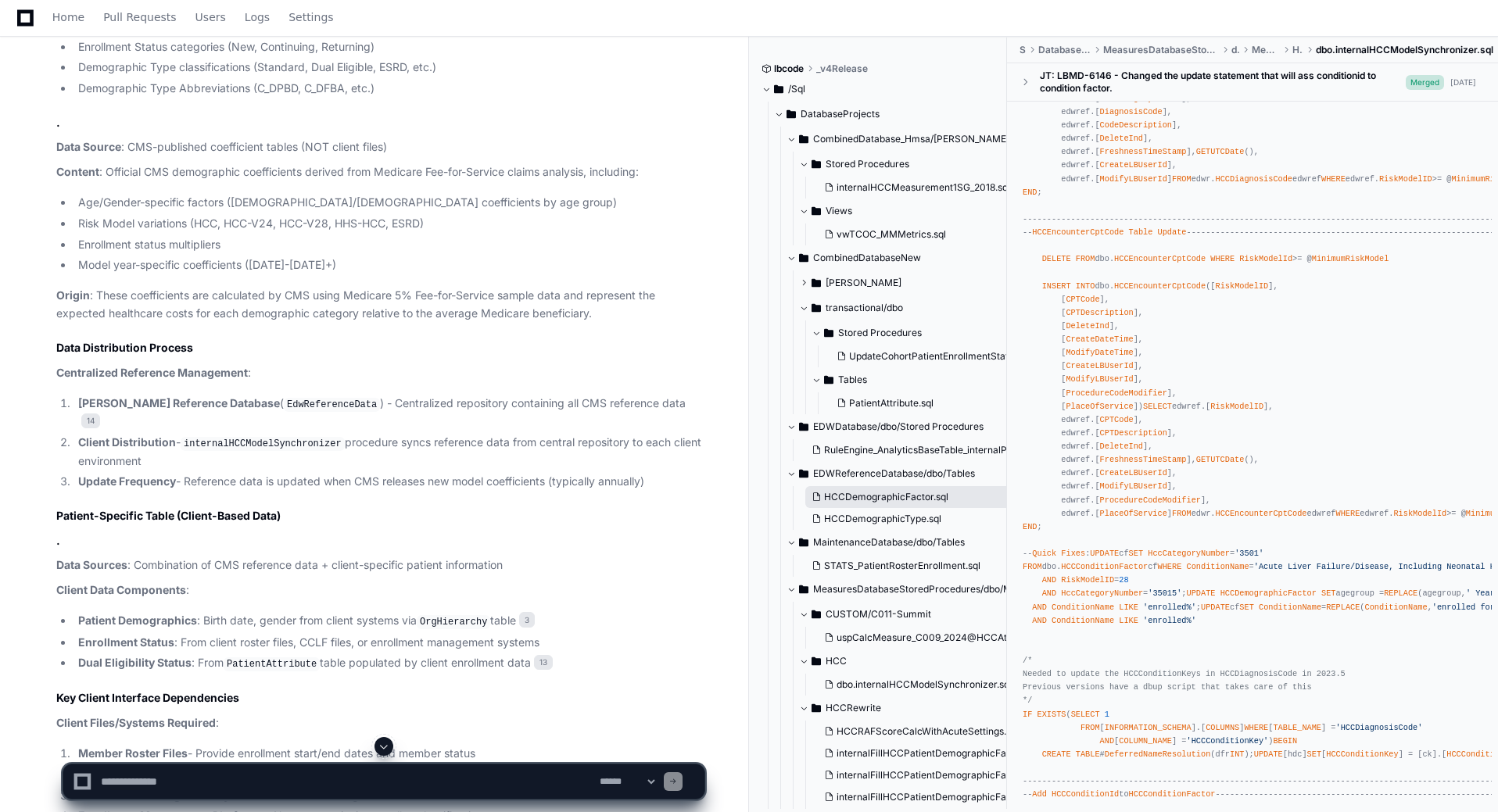
click at [888, 498] on span "HCCDemographicFactor.sql" at bounding box center [886, 496] width 124 height 12
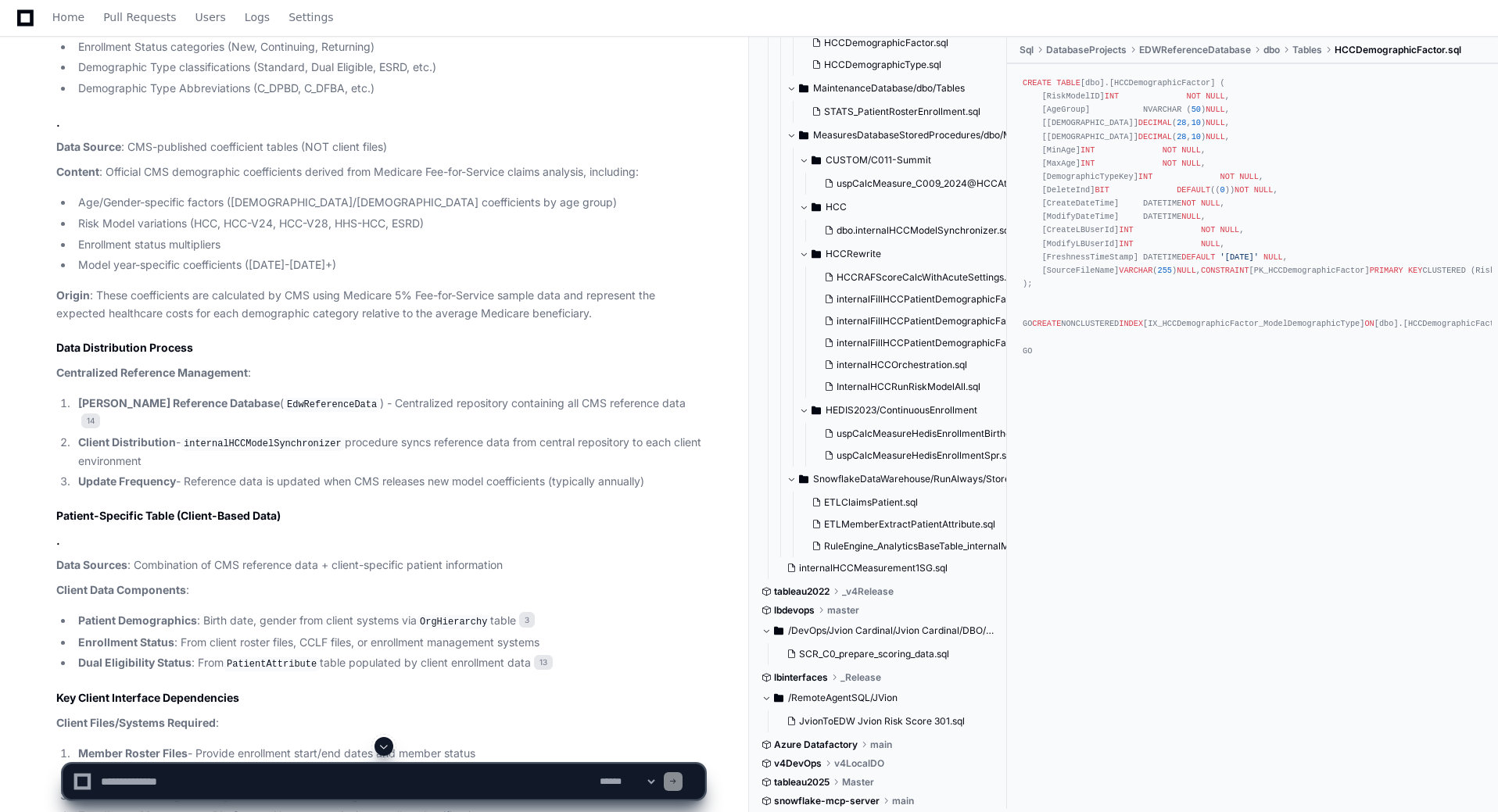
scroll to position [15049, 0]
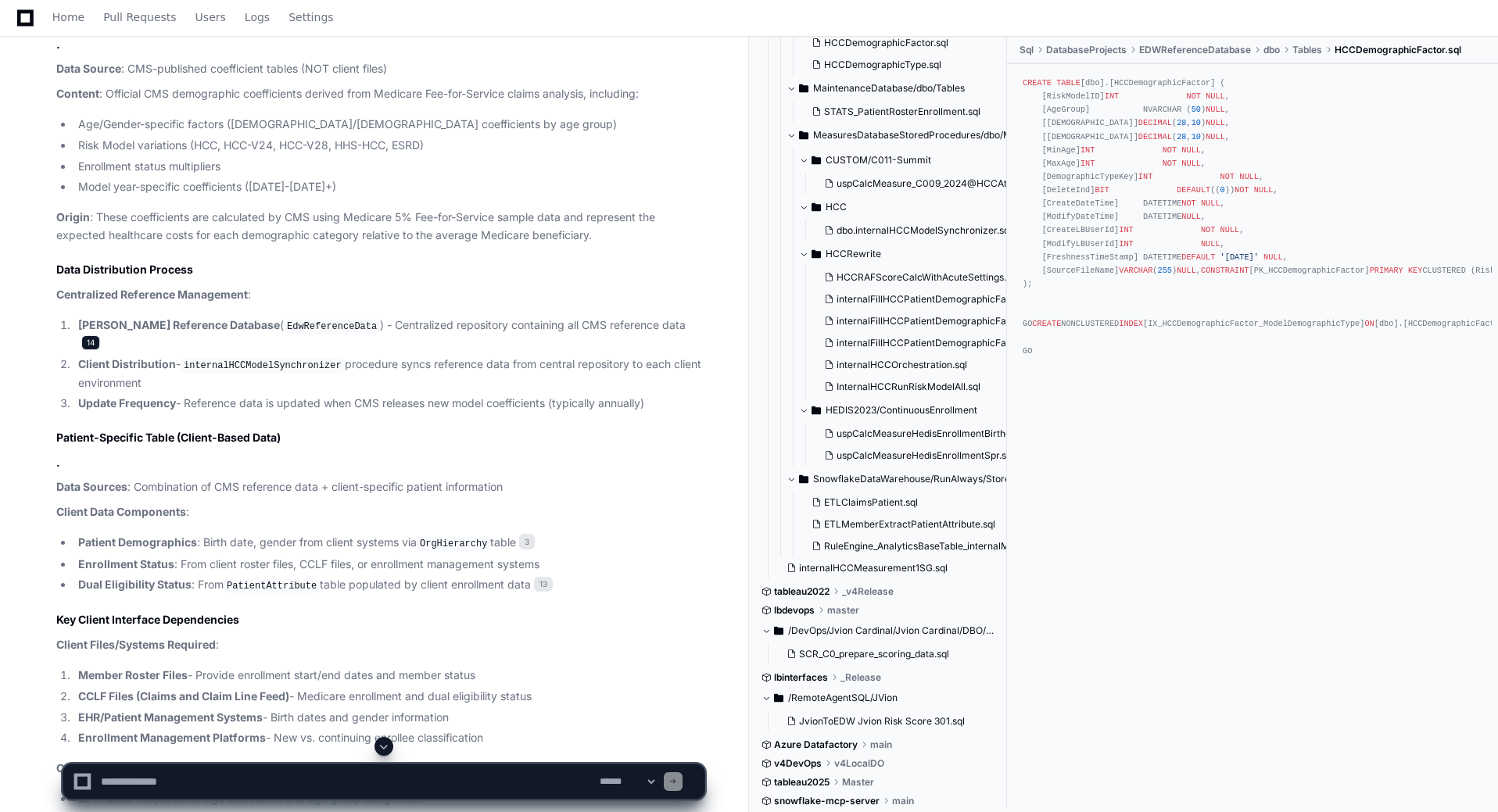
click at [100, 351] on span "14" at bounding box center [90, 342] width 19 height 16
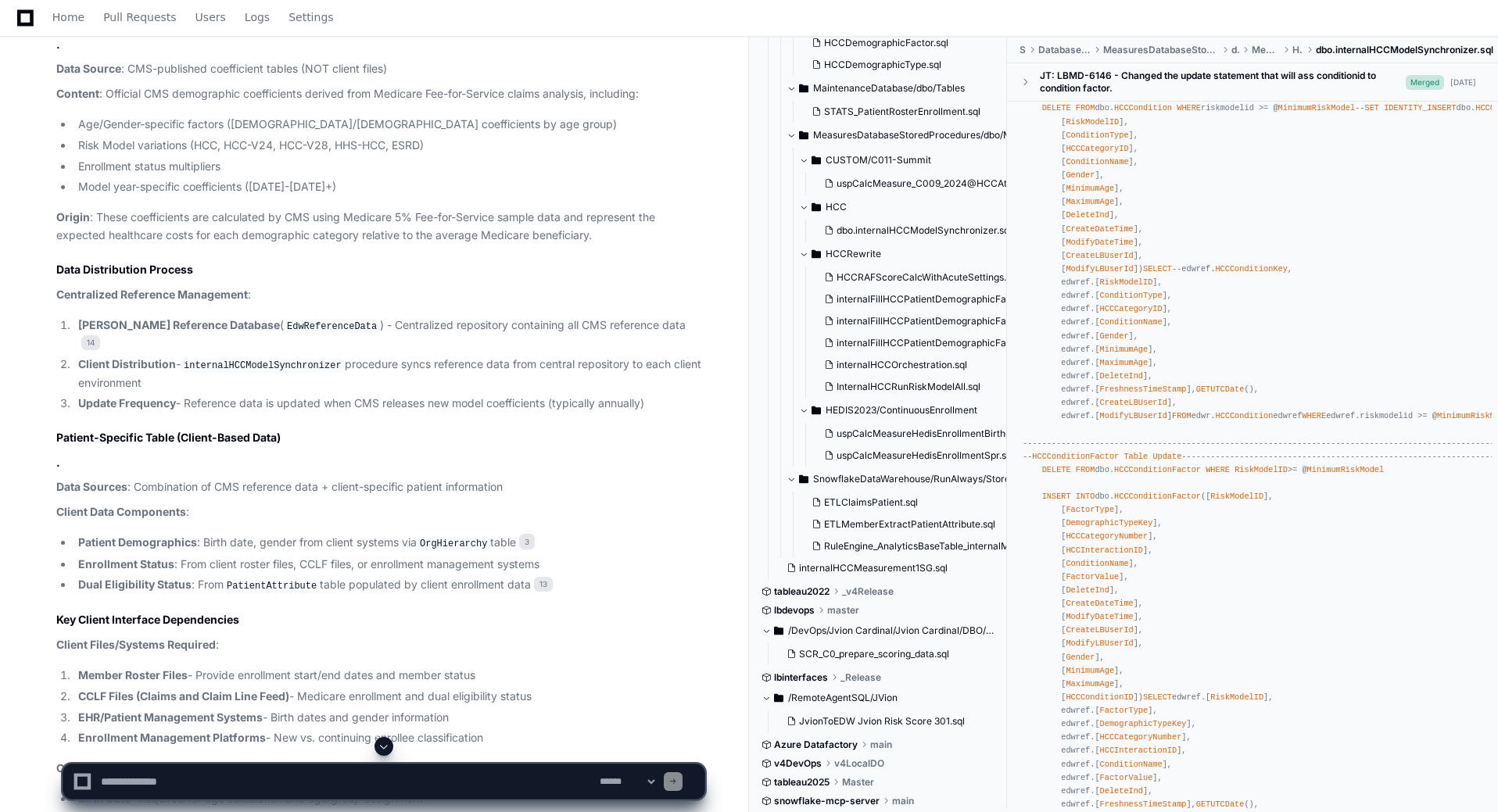
scroll to position [1250, 0]
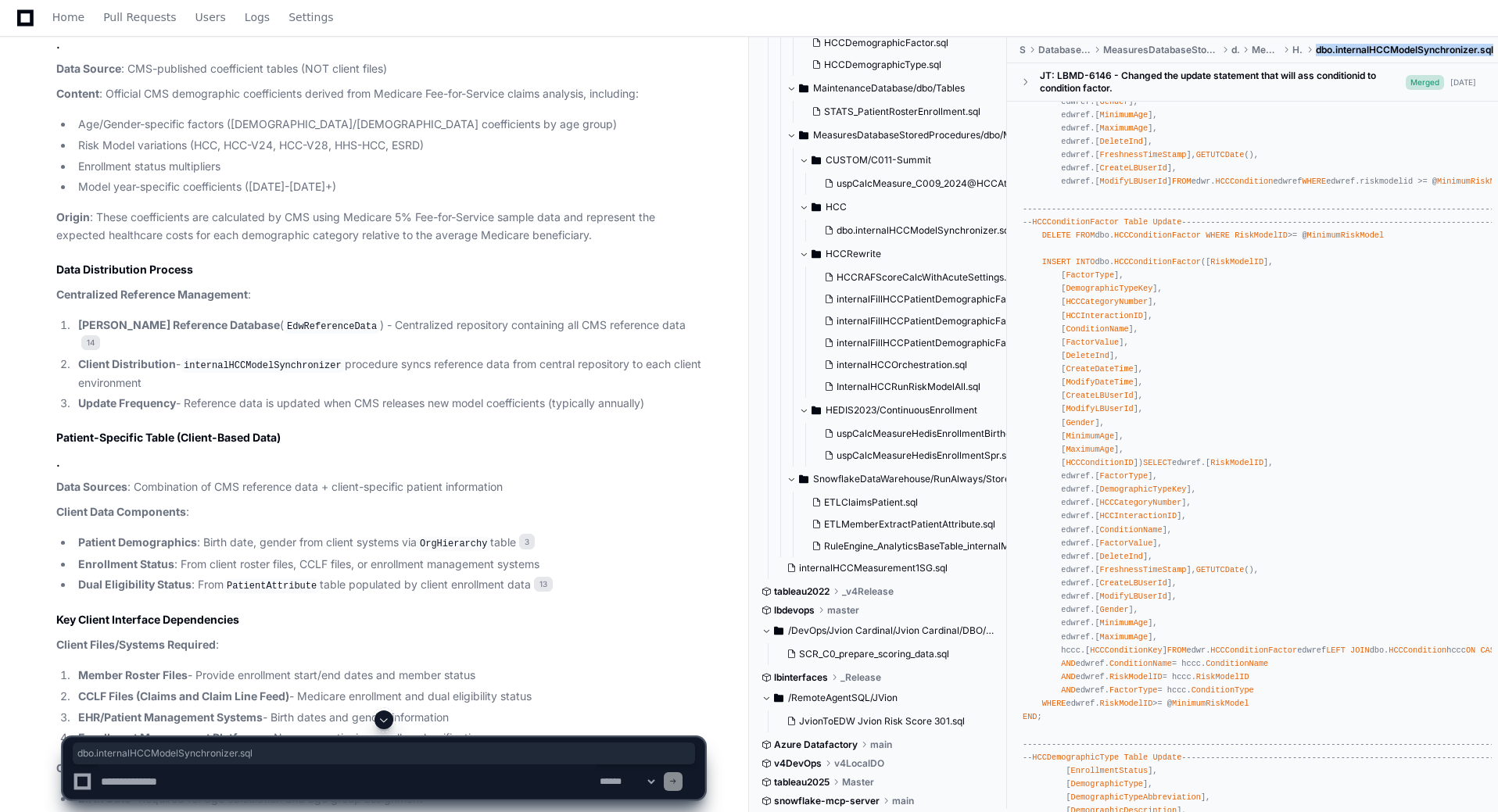
drag, startPoint x: 1316, startPoint y: 50, endPoint x: 1497, endPoint y: 50, distance: 181.0
click at [1497, 49] on ul "Sql DatabaseProjects MeasuresDatabaseStoredProcedures dbo Measures HCC dbo.inte…" at bounding box center [1256, 50] width 483 height 25
copy span "dbo.internalHCCModelSynchronizer.sql"
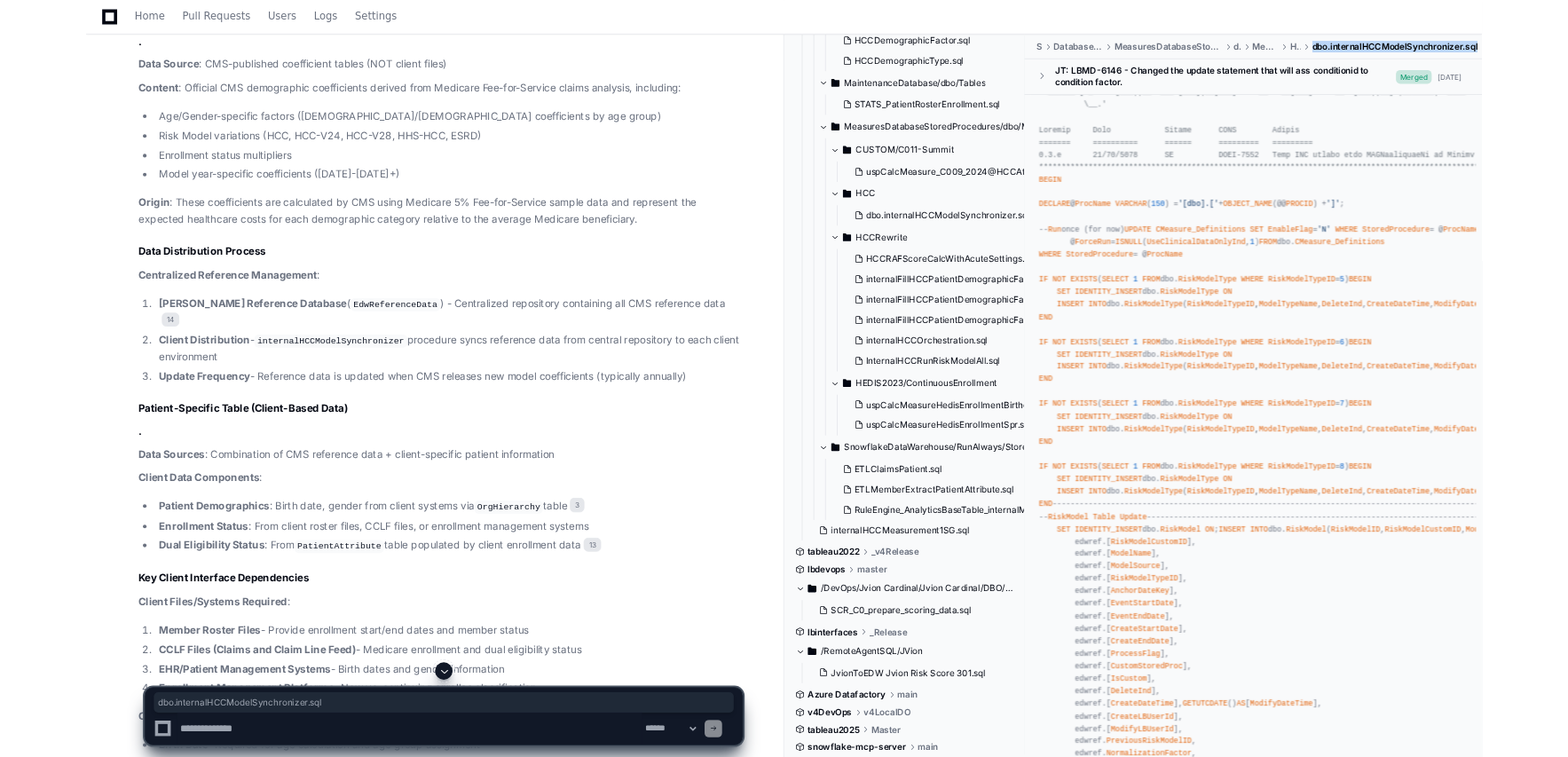
scroll to position [0, 0]
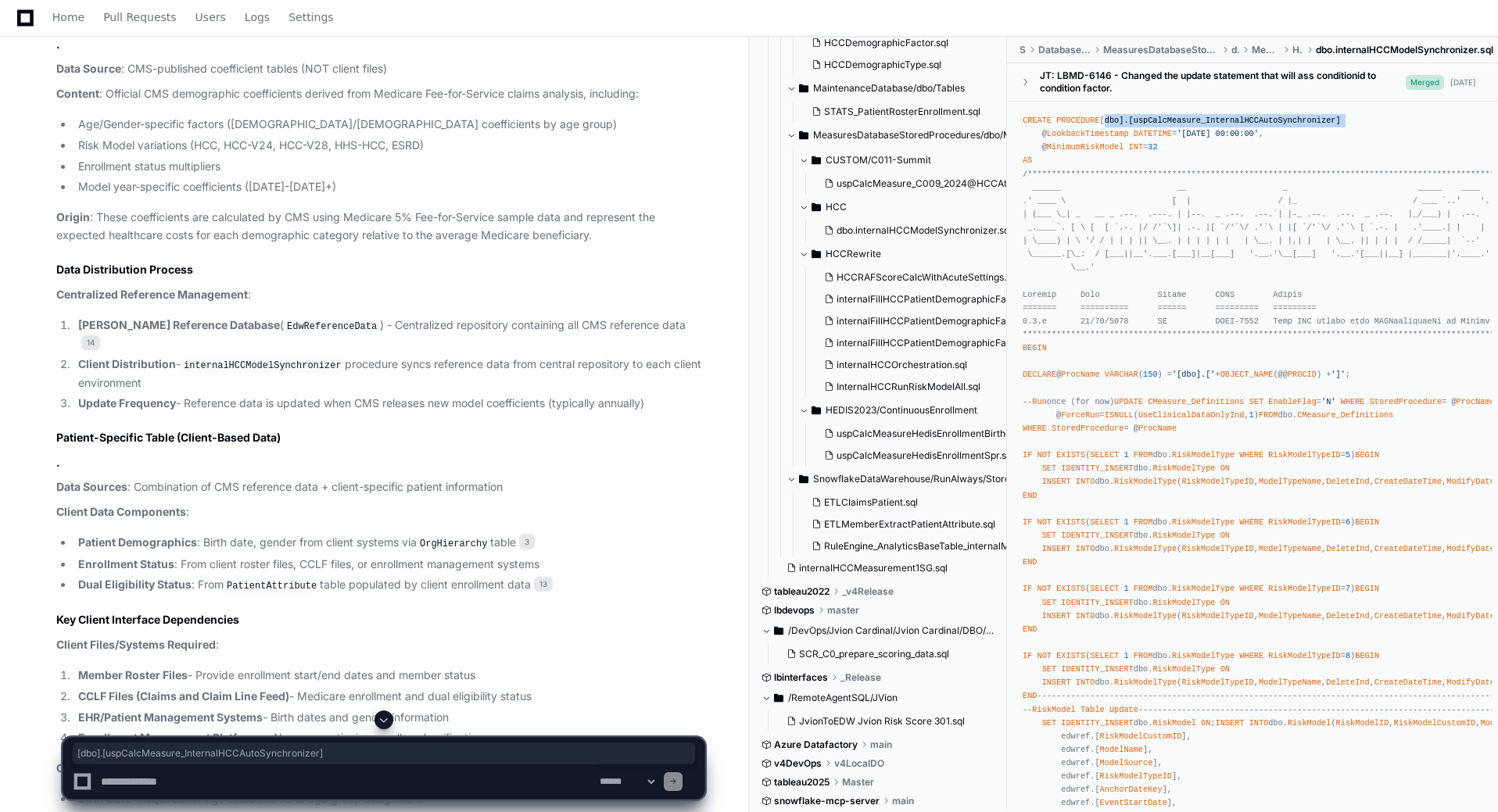
drag, startPoint x: 1337, startPoint y: 117, endPoint x: 1100, endPoint y: 122, distance: 237.1
copy div "[dbo].[uspCalcMeasure_InternalHCCAutoSynchronizer]"
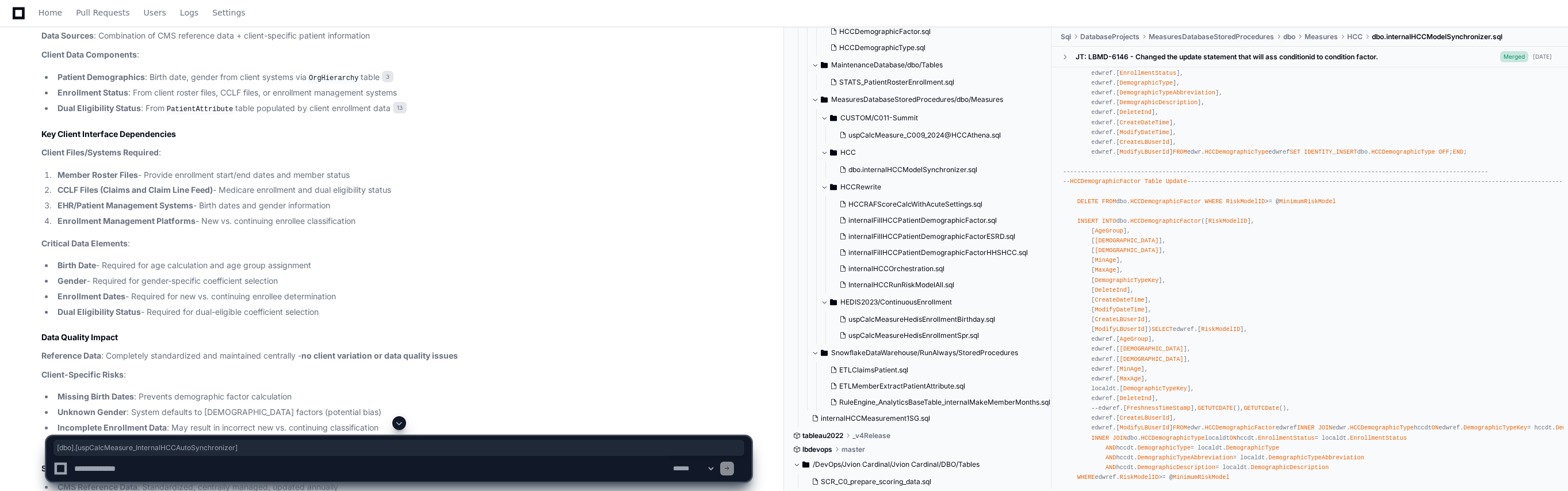
scroll to position [1554, 0]
